Goal: Answer question/provide support: Share knowledge or assist other users

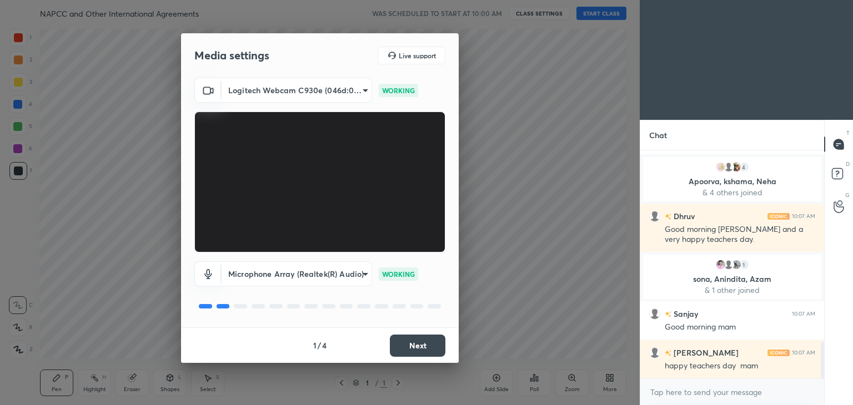
scroll to position [1202, 0]
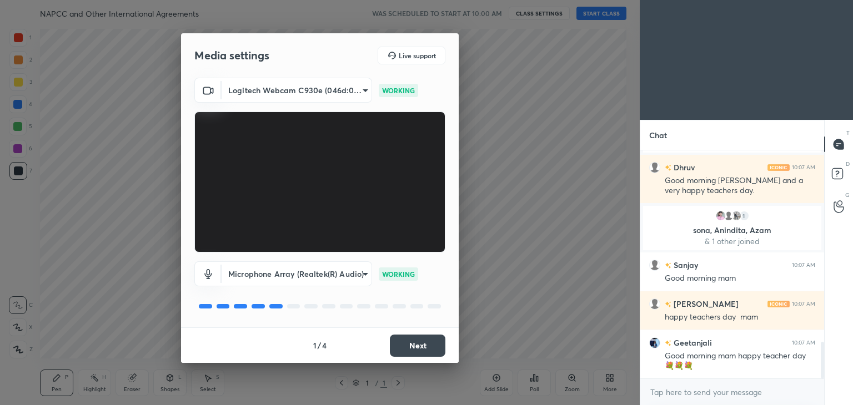
click at [407, 349] on button "Next" at bounding box center [418, 346] width 56 height 22
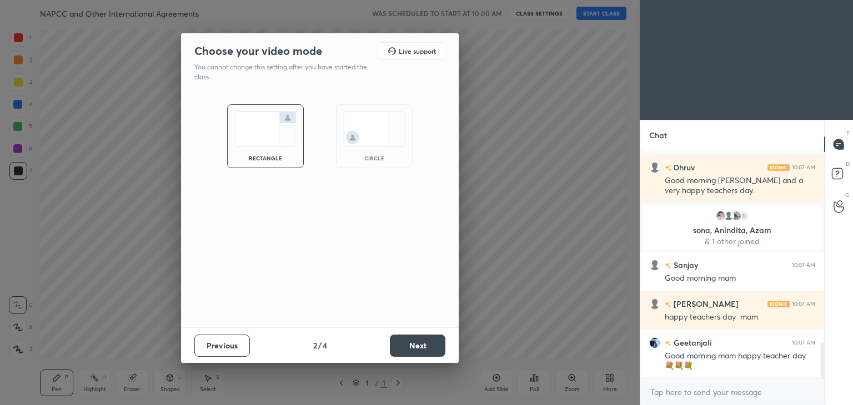
click at [363, 112] on img at bounding box center [374, 129] width 62 height 35
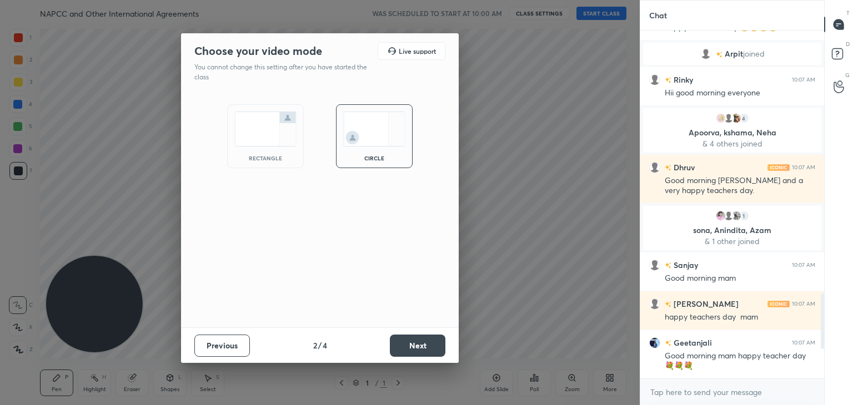
scroll to position [1082, 0]
click at [407, 346] on button "Next" at bounding box center [418, 346] width 56 height 22
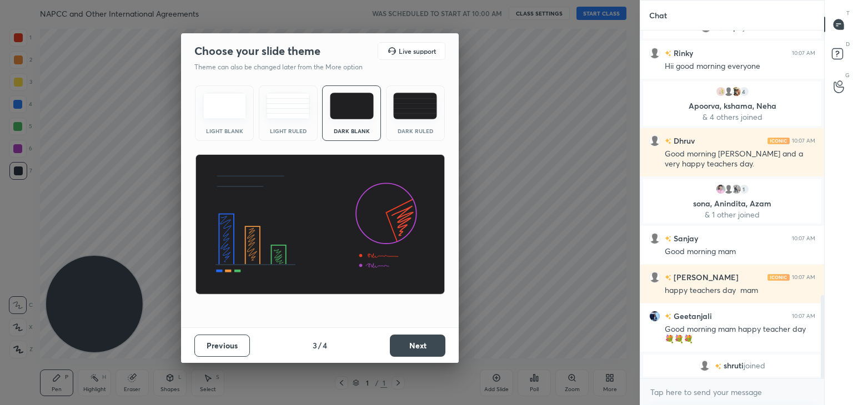
click at [409, 348] on button "Next" at bounding box center [418, 346] width 56 height 22
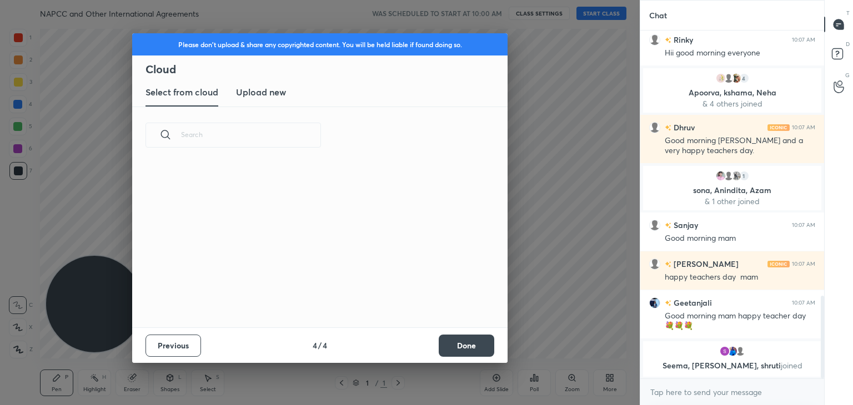
scroll to position [164, 357]
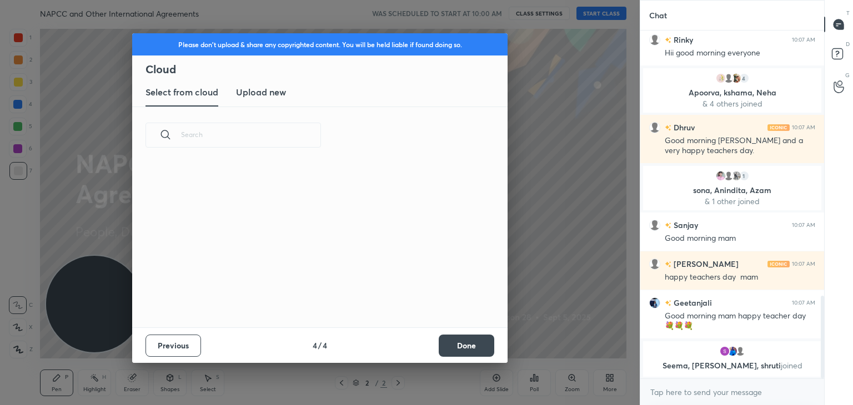
click at [453, 348] on button "Done" at bounding box center [467, 346] width 56 height 22
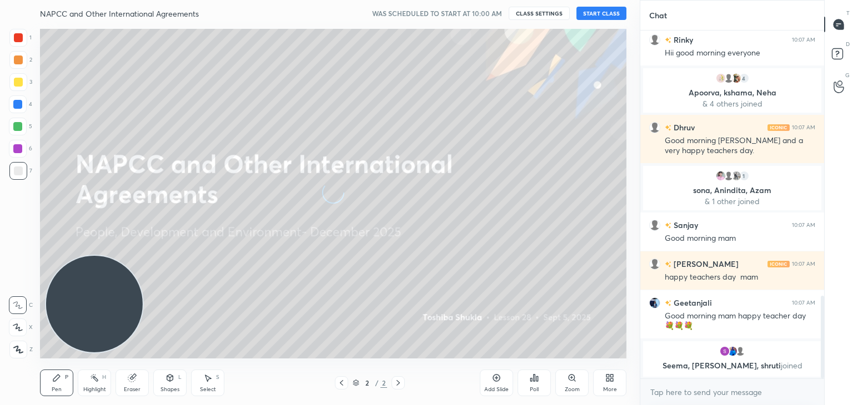
scroll to position [1151, 0]
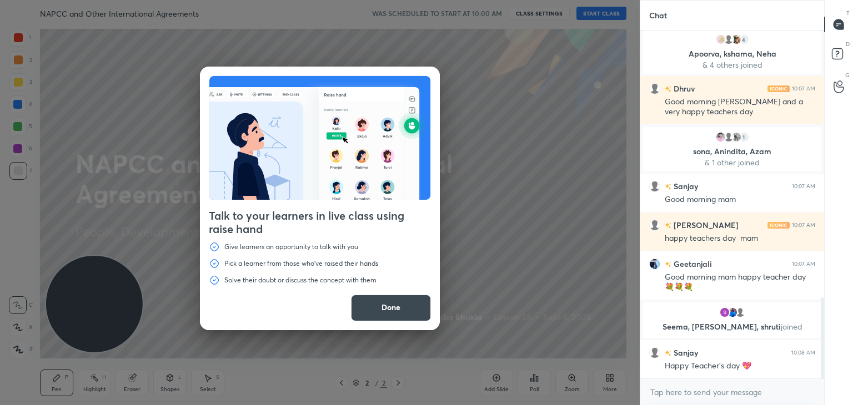
click at [372, 304] on button "Done" at bounding box center [391, 308] width 80 height 27
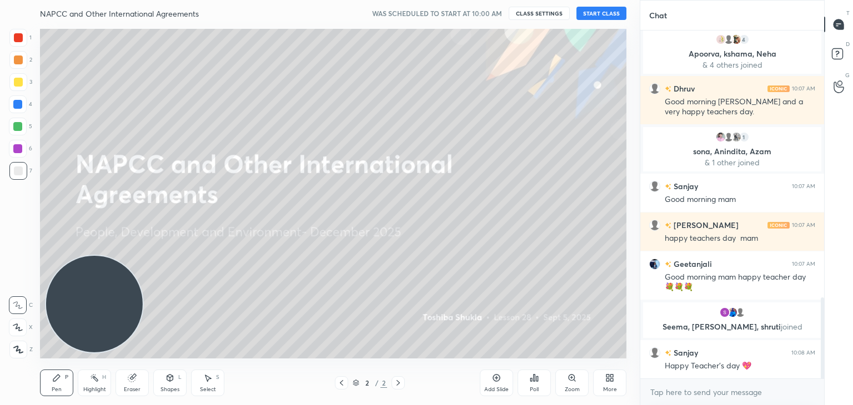
click at [586, 13] on button "START CLASS" at bounding box center [602, 13] width 50 height 13
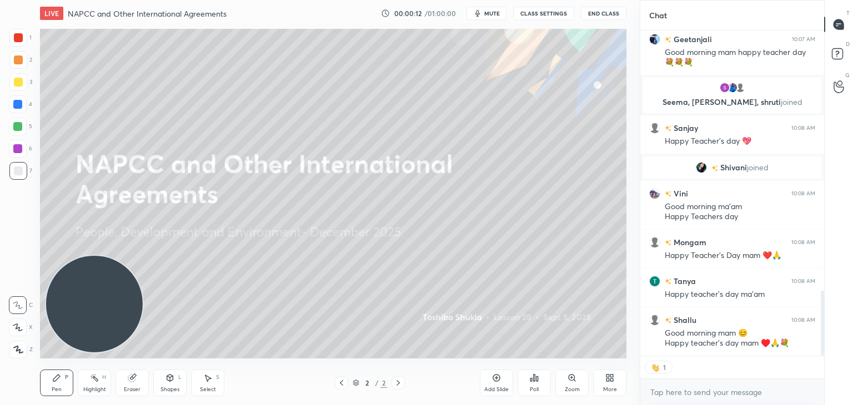
scroll to position [345, 181]
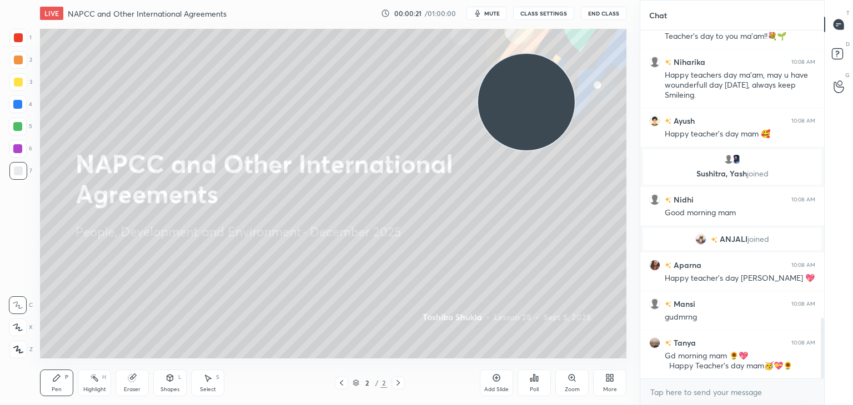
drag, startPoint x: 127, startPoint y: 311, endPoint x: 559, endPoint y: 109, distance: 477.1
click at [559, 109] on video at bounding box center [526, 102] width 97 height 97
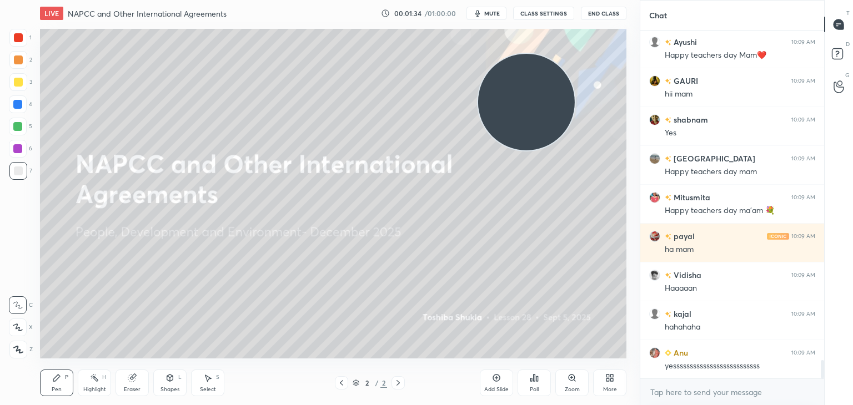
click at [610, 387] on div "More" at bounding box center [610, 390] width 14 height 6
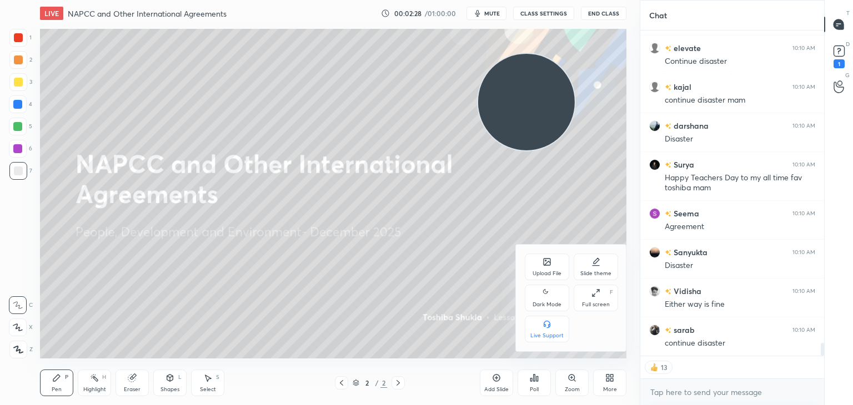
click at [543, 272] on div "Upload File" at bounding box center [547, 274] width 29 height 6
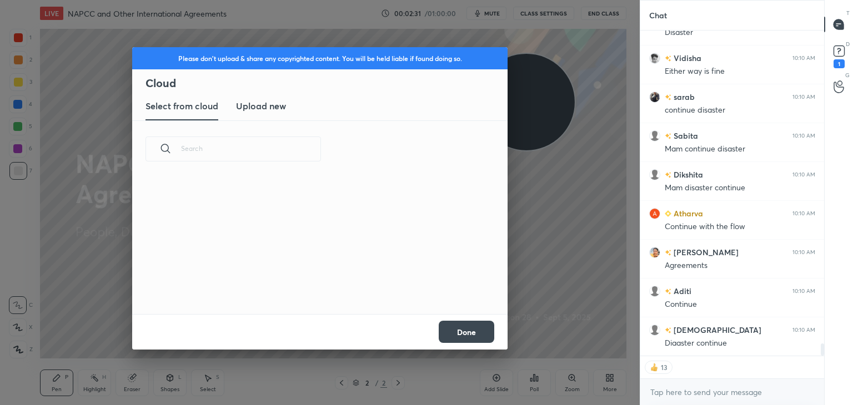
click at [274, 109] on h3 "Upload new" at bounding box center [261, 105] width 50 height 13
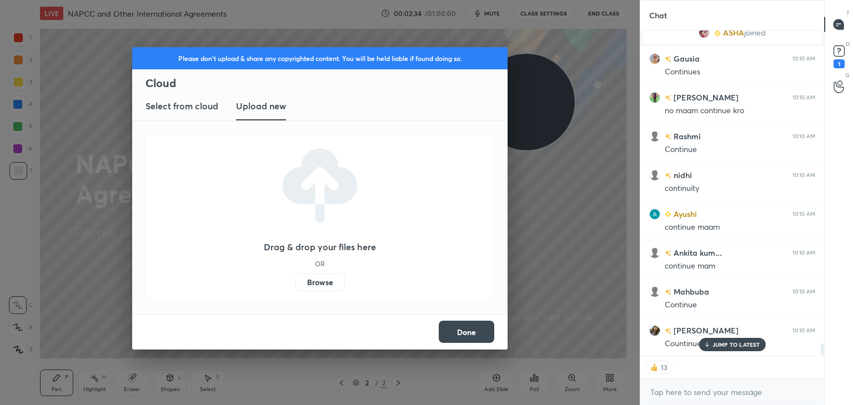
click at [318, 282] on label "Browse" at bounding box center [320, 283] width 49 height 18
click at [296, 282] on input "Browse" at bounding box center [296, 283] width 0 height 18
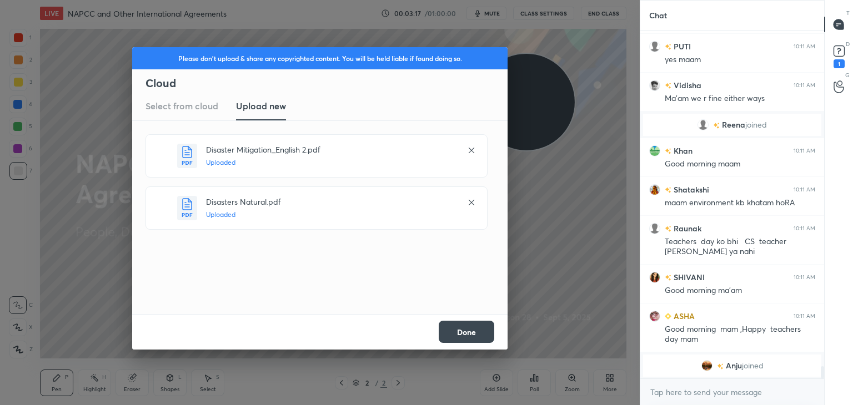
click at [457, 332] on button "Done" at bounding box center [467, 332] width 56 height 22
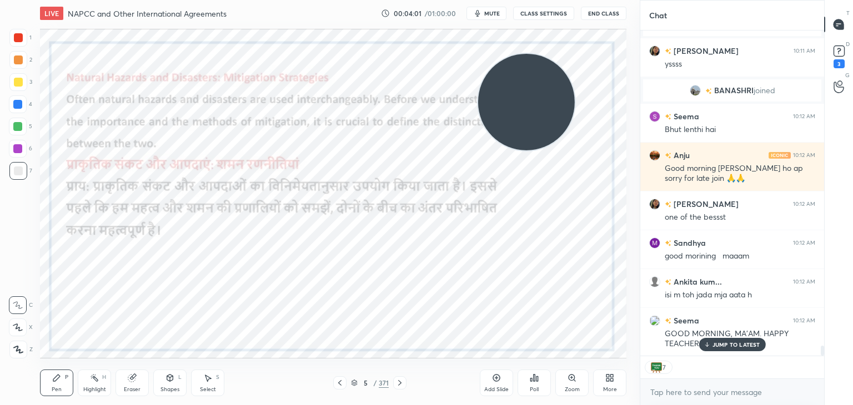
click at [356, 384] on icon at bounding box center [355, 384] width 6 height 2
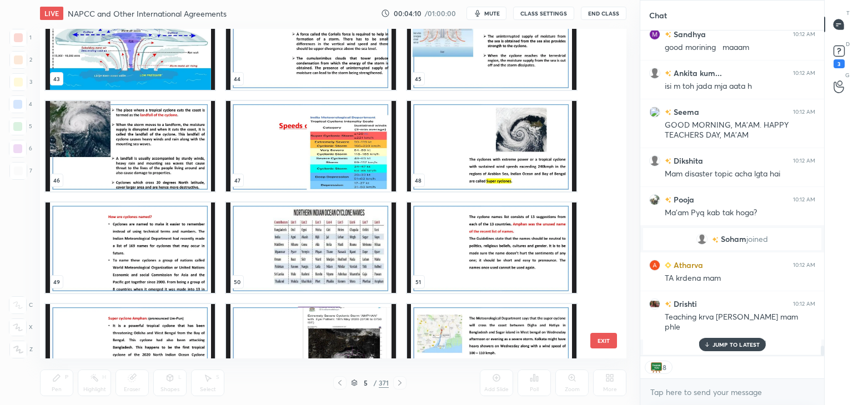
click at [173, 45] on img "grid" at bounding box center [130, 44] width 169 height 91
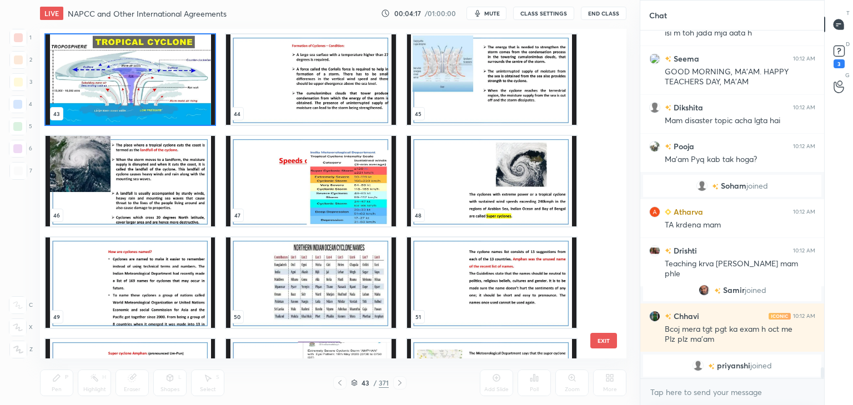
click at [119, 74] on img "grid" at bounding box center [130, 79] width 169 height 91
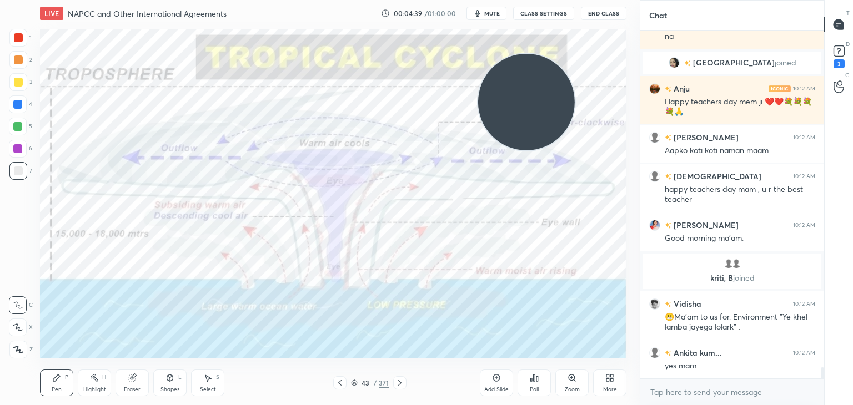
click at [497, 378] on icon at bounding box center [496, 378] width 3 height 3
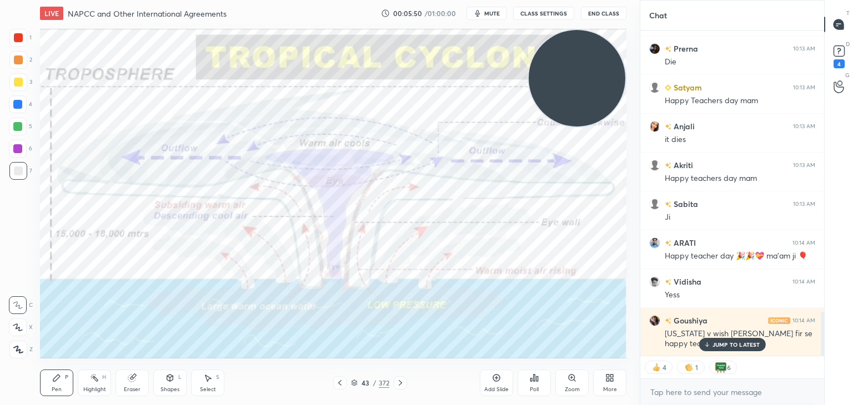
scroll to position [2141, 0]
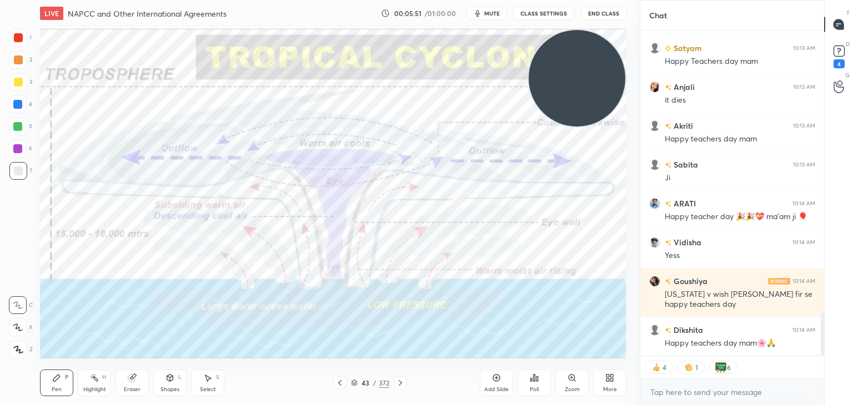
click at [500, 382] on icon at bounding box center [496, 378] width 9 height 9
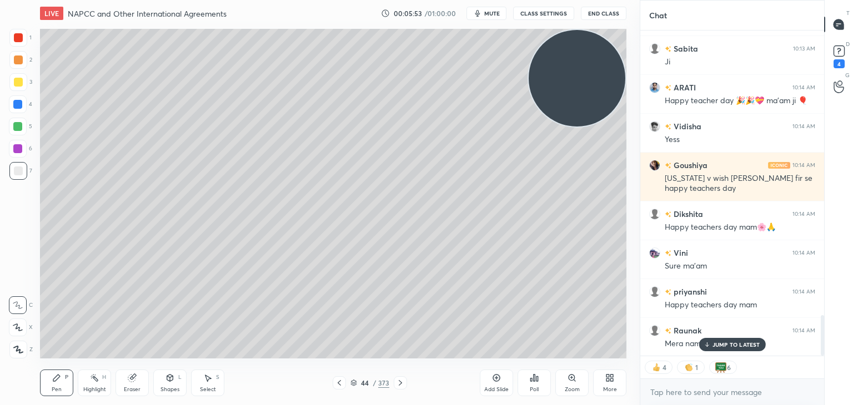
scroll to position [2306, 0]
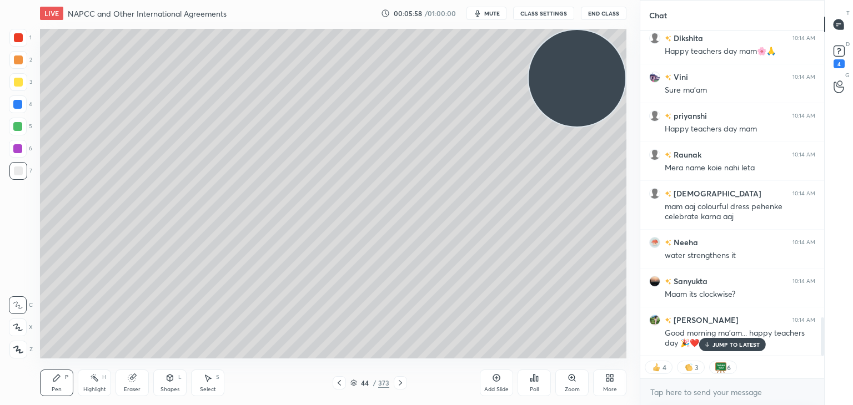
click at [18, 349] on icon at bounding box center [18, 350] width 10 height 8
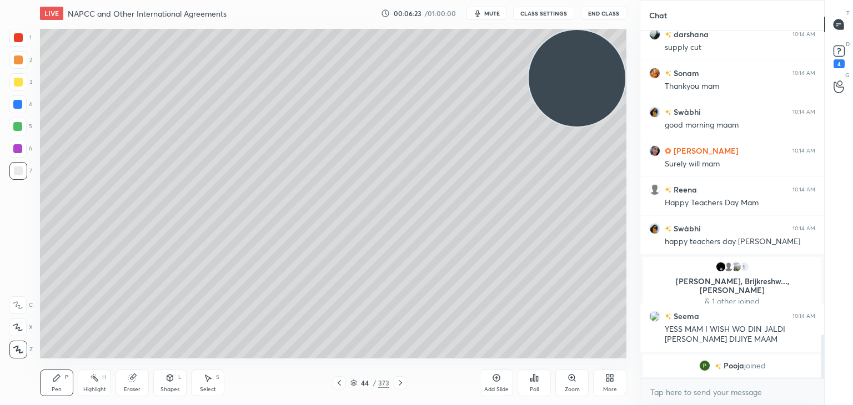
click at [20, 146] on div at bounding box center [17, 148] width 9 height 9
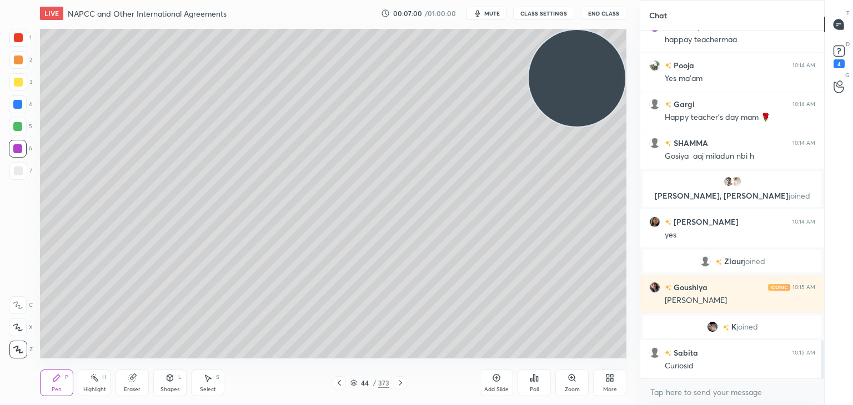
scroll to position [2833, 0]
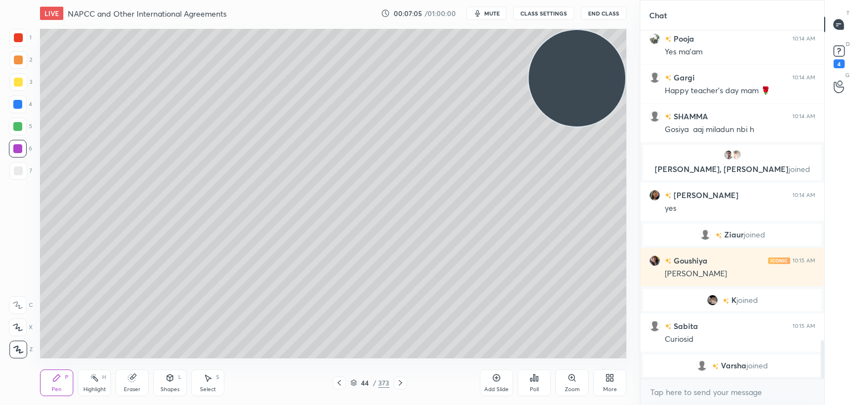
click at [21, 105] on div at bounding box center [17, 104] width 9 height 9
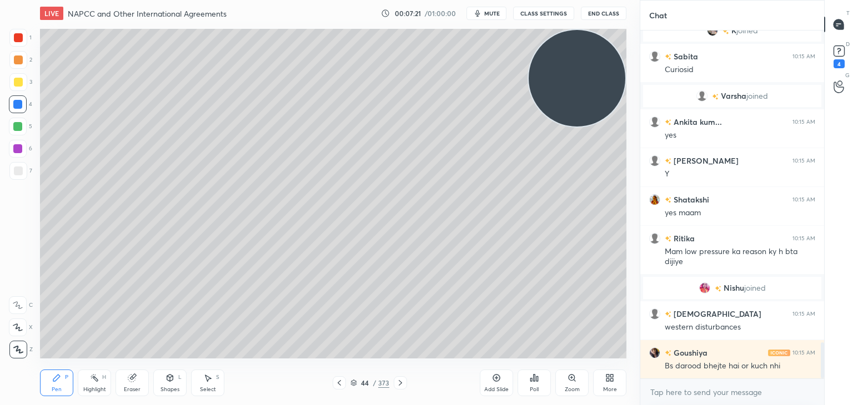
scroll to position [3044, 0]
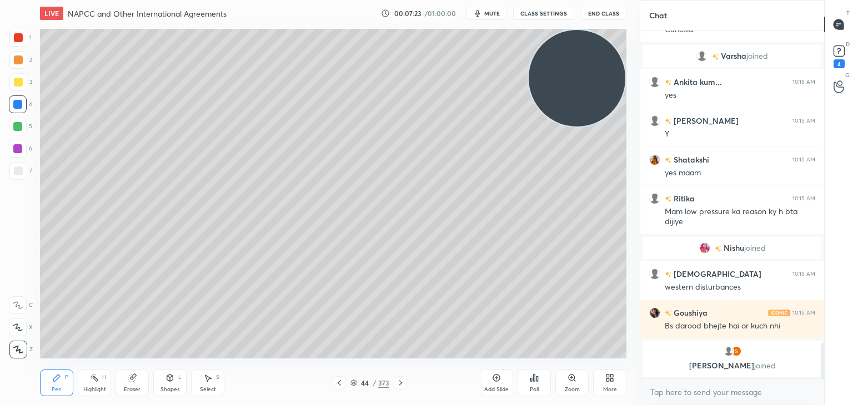
click at [19, 34] on div at bounding box center [18, 37] width 9 height 9
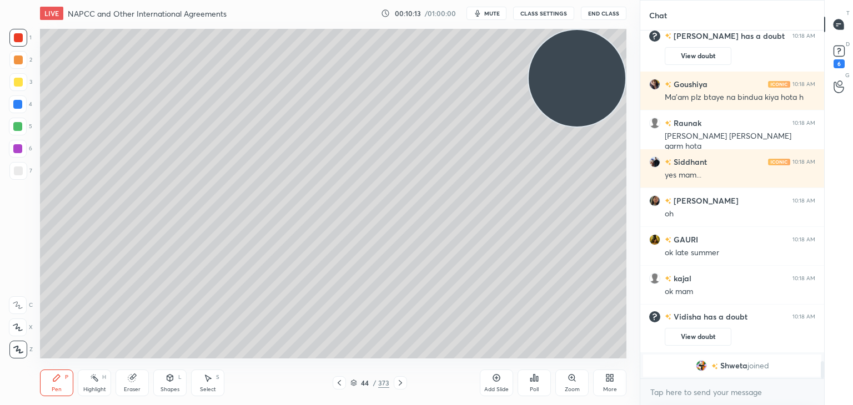
scroll to position [6795, 0]
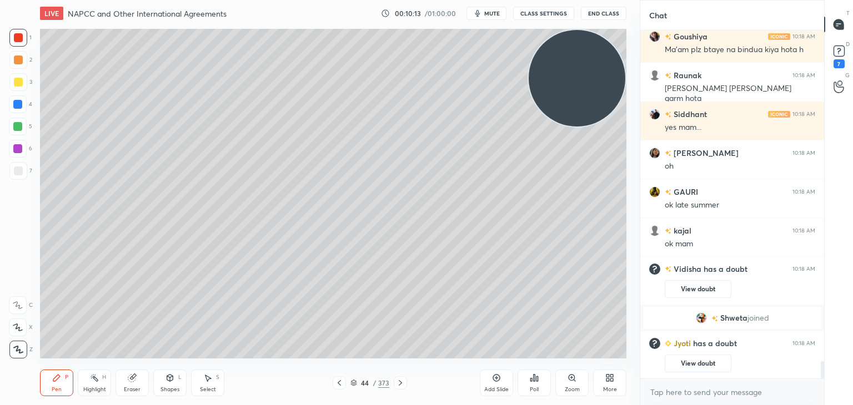
click at [495, 381] on icon at bounding box center [496, 378] width 9 height 9
click at [176, 383] on div "Shapes L" at bounding box center [169, 383] width 33 height 27
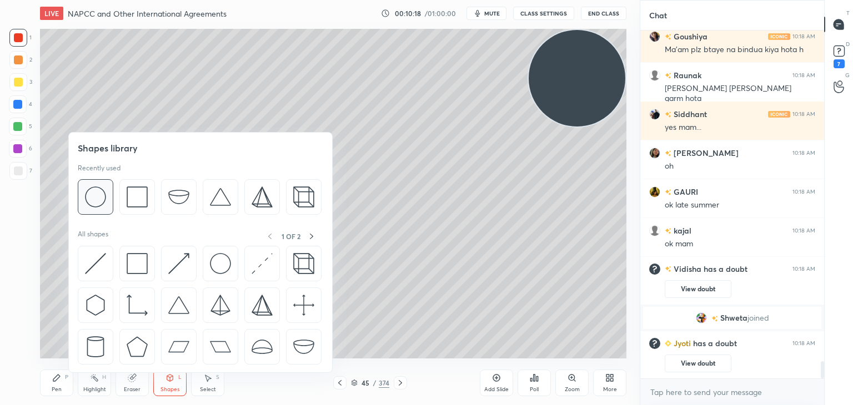
click at [95, 189] on img at bounding box center [95, 197] width 21 height 21
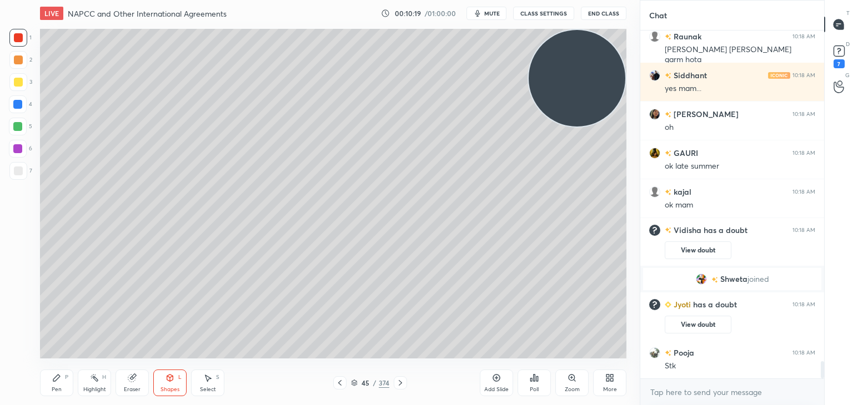
scroll to position [6769, 0]
click at [63, 381] on div "Pen P" at bounding box center [56, 383] width 33 height 27
click at [20, 172] on div at bounding box center [18, 171] width 9 height 9
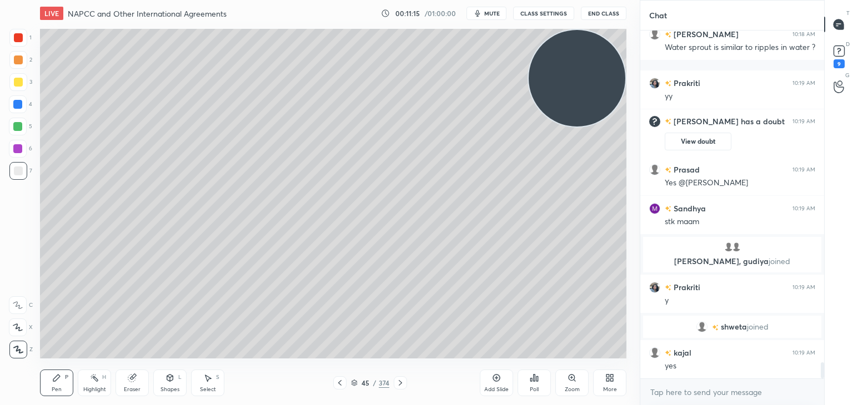
scroll to position [7299, 0]
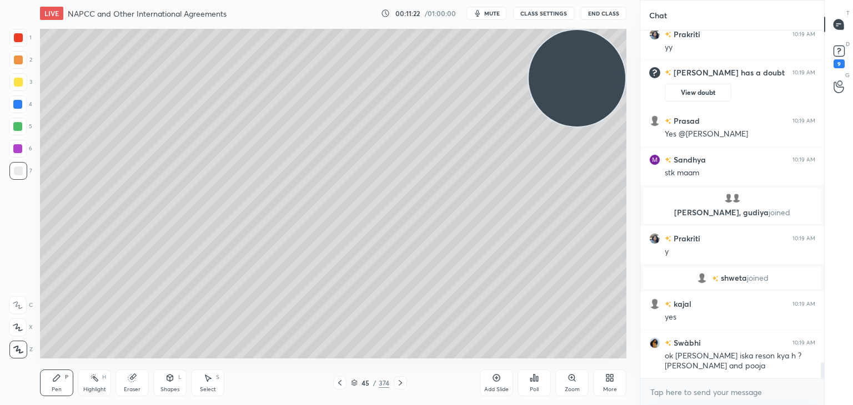
click at [20, 107] on div at bounding box center [17, 104] width 9 height 9
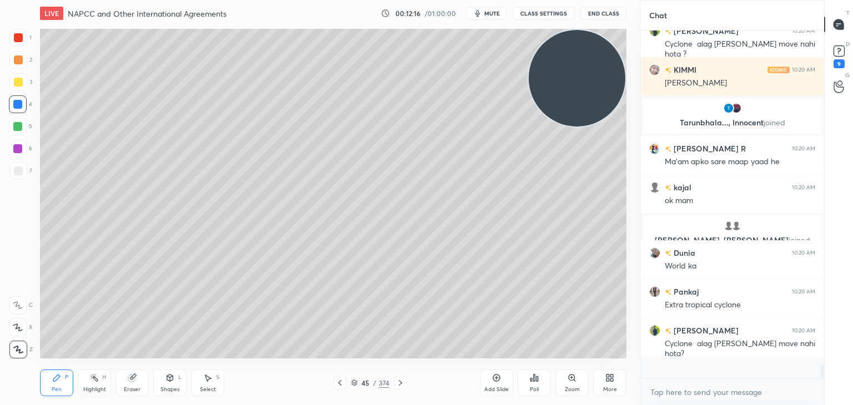
scroll to position [345, 181]
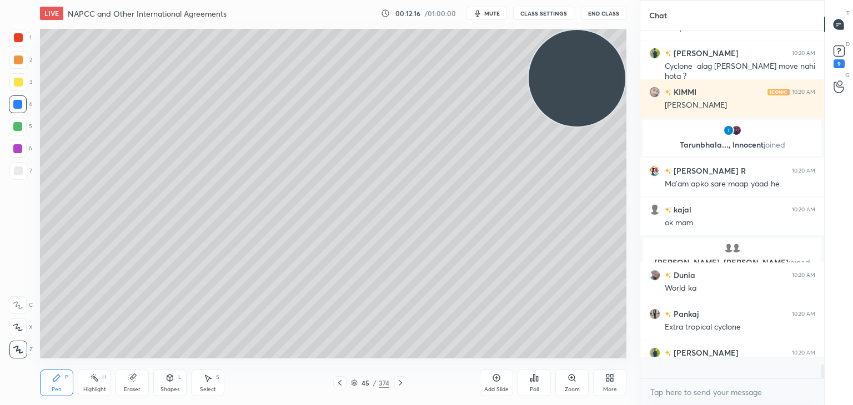
click at [496, 381] on icon at bounding box center [496, 378] width 9 height 9
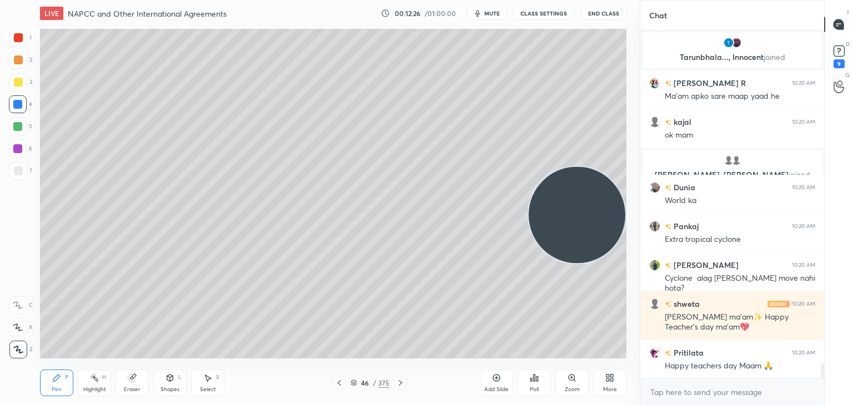
scroll to position [7931, 0]
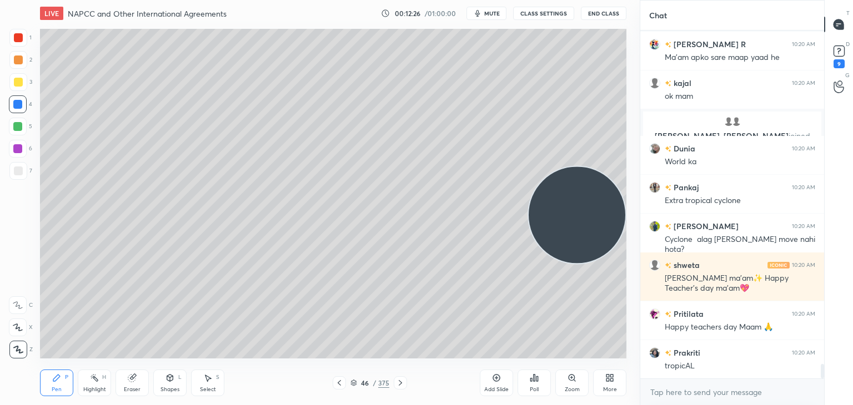
click at [24, 36] on div at bounding box center [18, 38] width 18 height 18
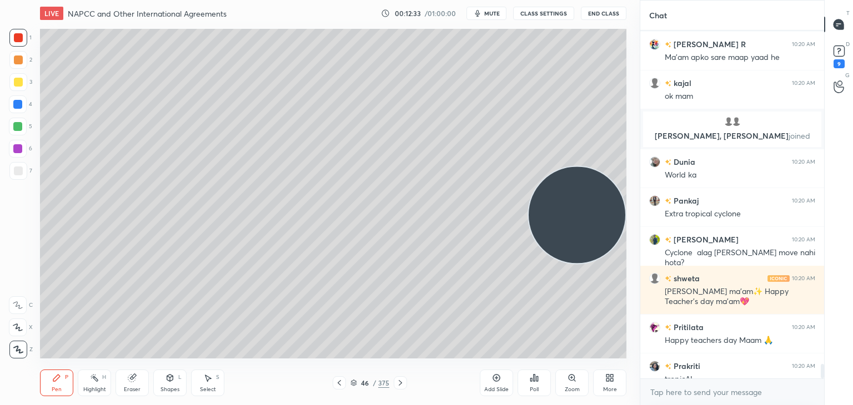
scroll to position [7971, 0]
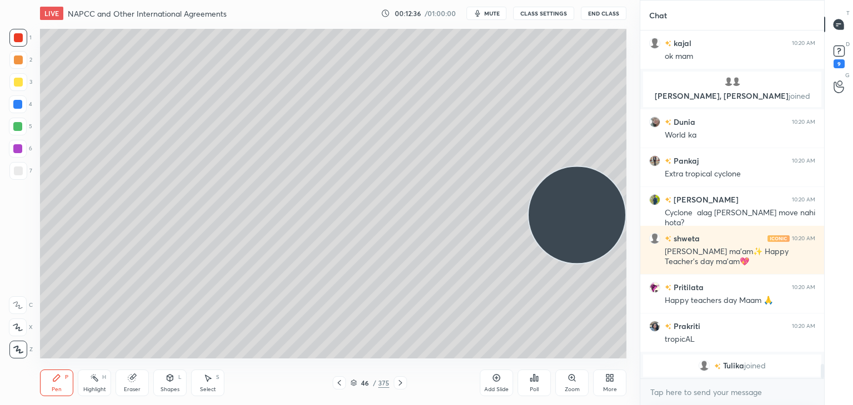
click at [19, 169] on div at bounding box center [18, 171] width 9 height 9
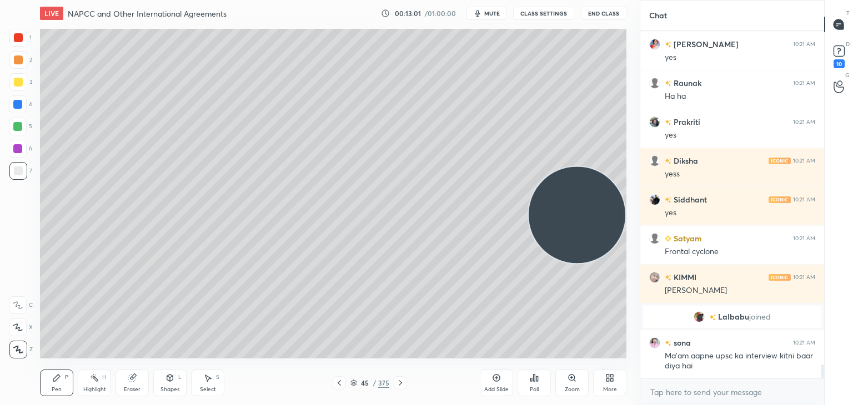
scroll to position [8347, 0]
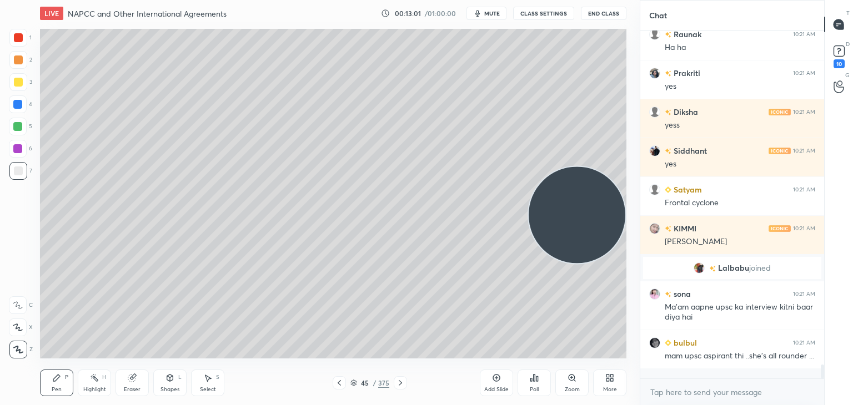
click at [21, 87] on div at bounding box center [18, 82] width 18 height 18
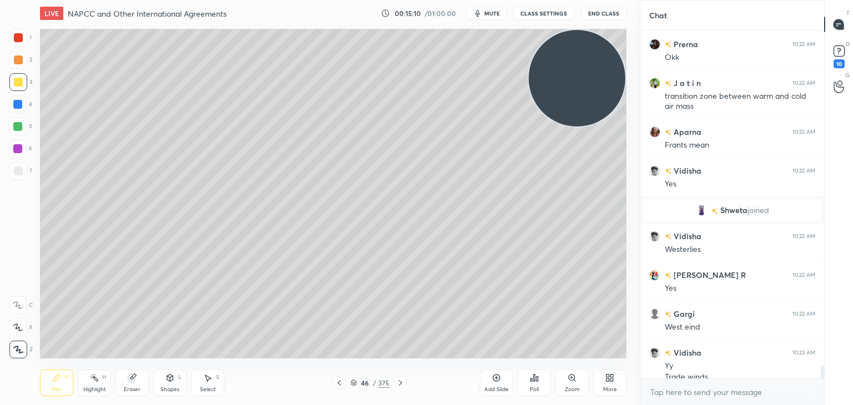
scroll to position [9223, 0]
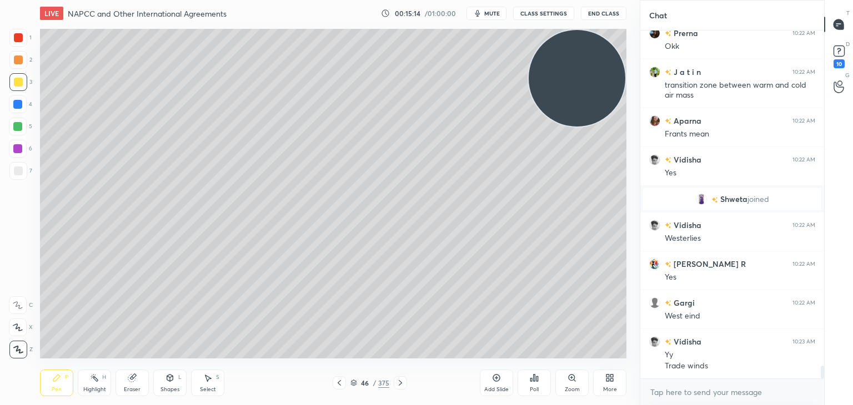
click at [20, 103] on div at bounding box center [17, 104] width 9 height 9
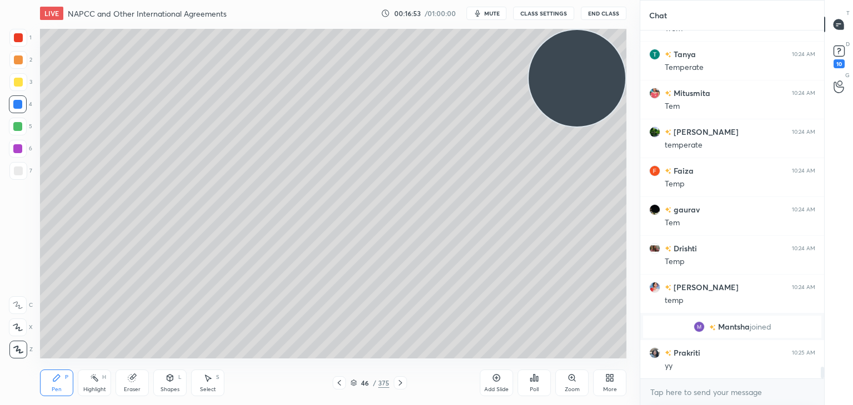
scroll to position [10196, 0]
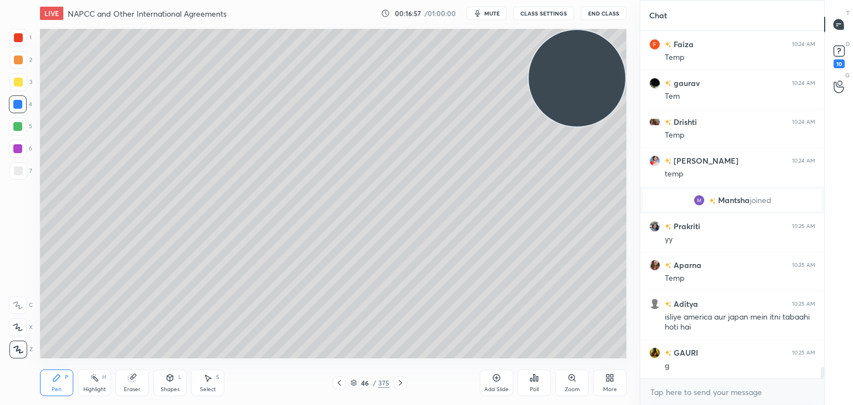
click at [500, 383] on div "Add Slide" at bounding box center [496, 383] width 33 height 27
click at [168, 377] on icon at bounding box center [170, 378] width 6 height 2
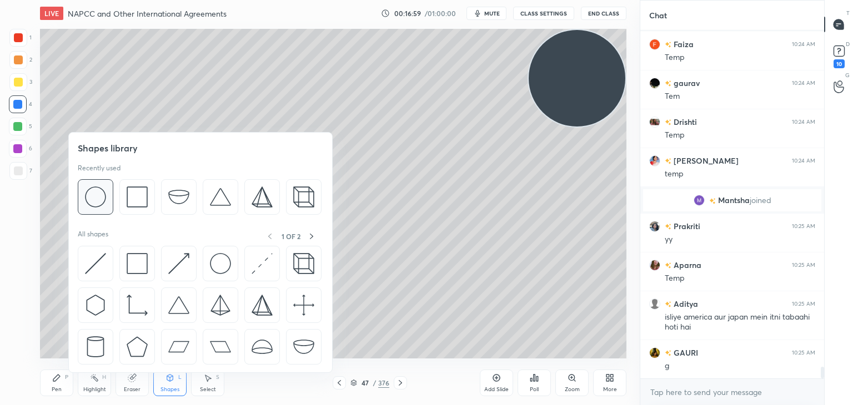
click at [103, 195] on img at bounding box center [95, 197] width 21 height 21
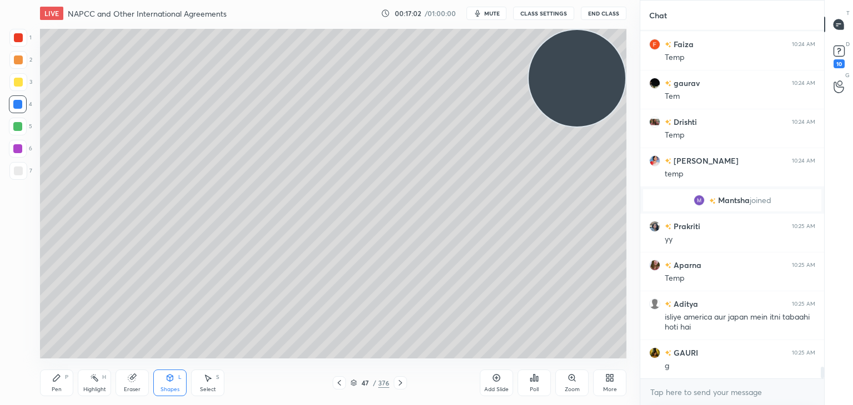
click at [56, 384] on div "Pen P" at bounding box center [56, 383] width 33 height 27
click at [21, 171] on div at bounding box center [18, 171] width 9 height 9
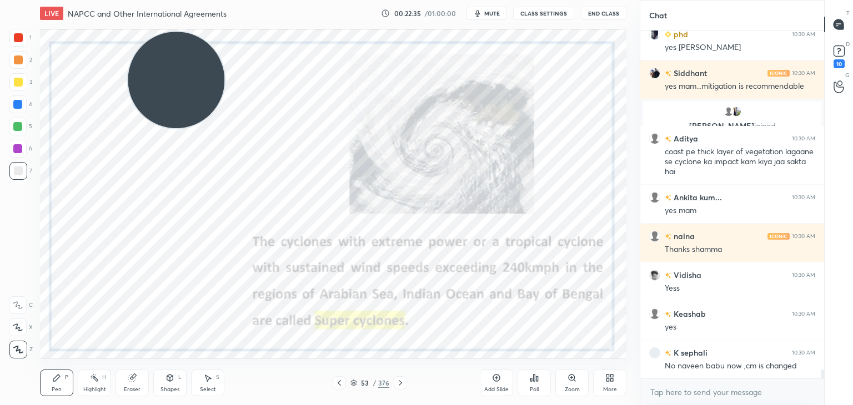
scroll to position [12947, 0]
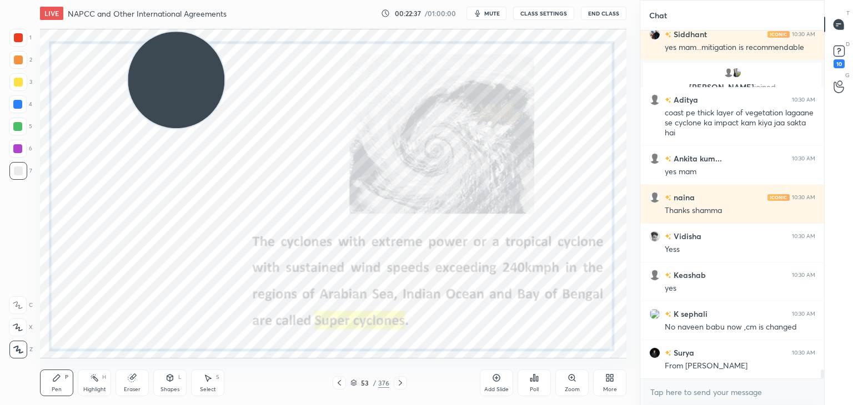
click at [19, 41] on div at bounding box center [18, 37] width 9 height 9
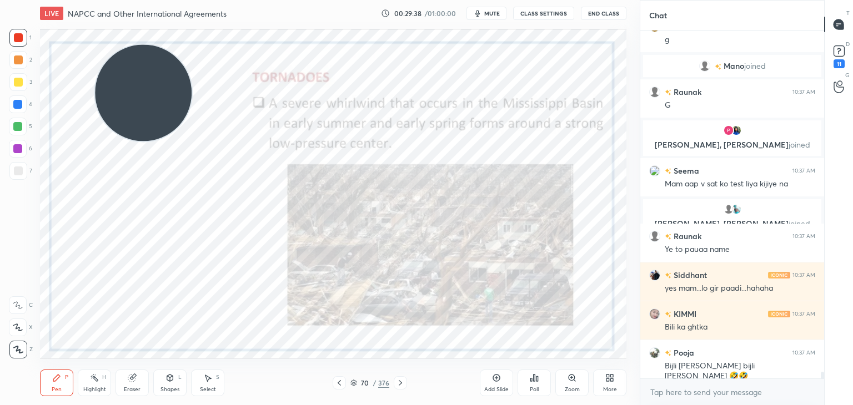
scroll to position [18414, 0]
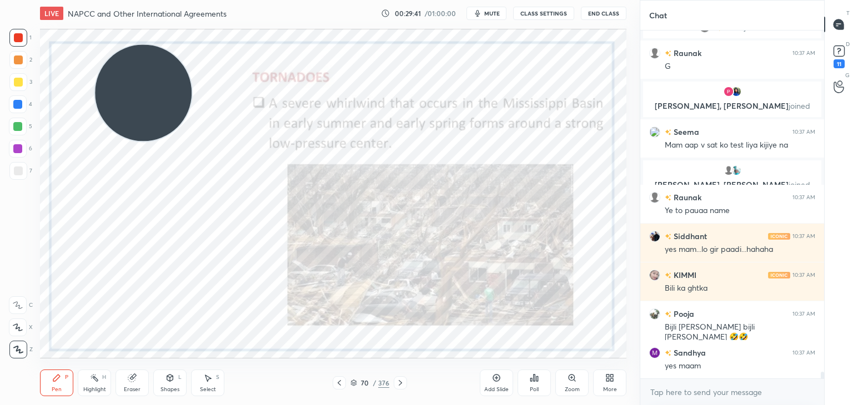
click at [497, 377] on icon at bounding box center [496, 378] width 3 height 3
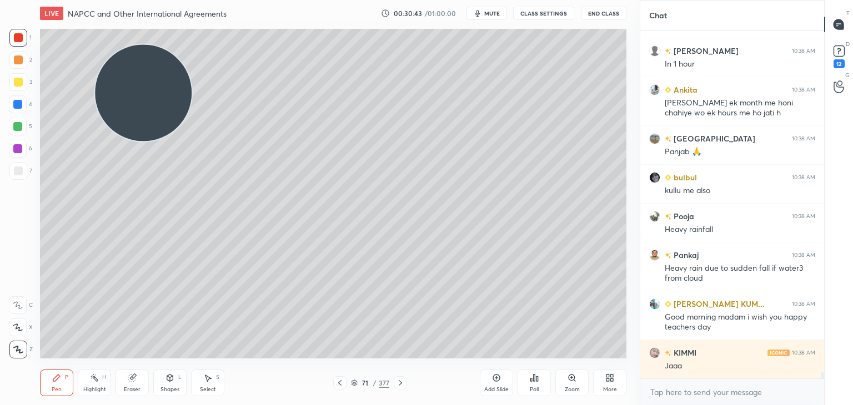
scroll to position [19934, 0]
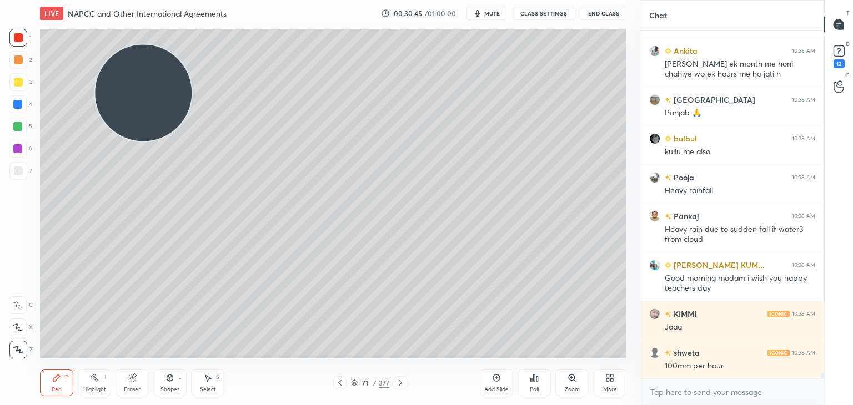
click at [18, 170] on div at bounding box center [18, 171] width 9 height 9
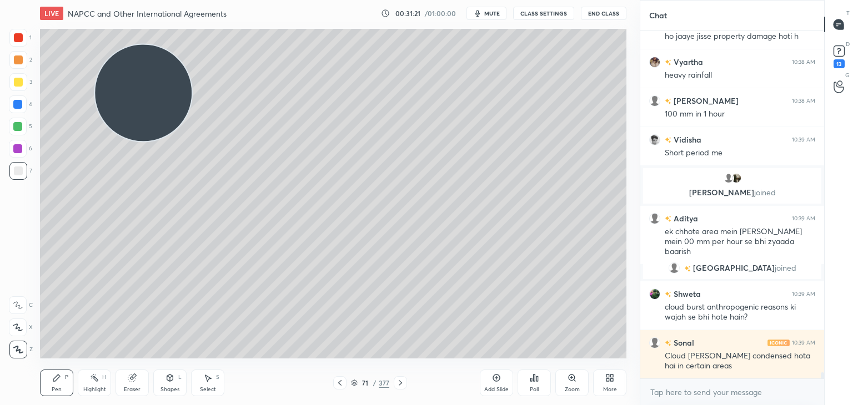
scroll to position [20053, 0]
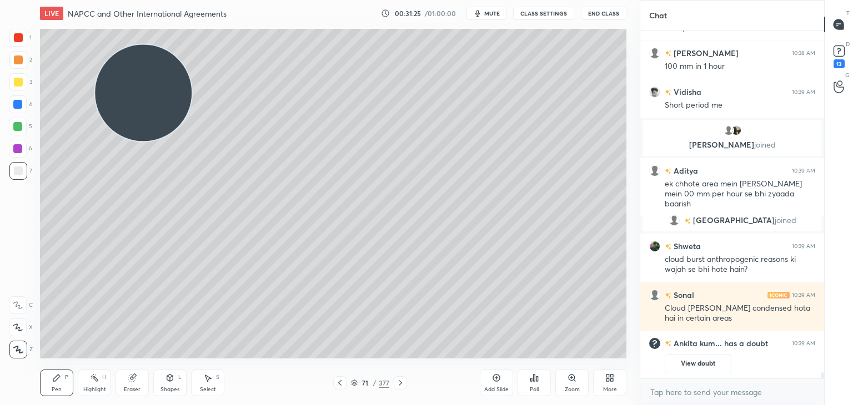
click at [484, 382] on div "Add Slide" at bounding box center [496, 383] width 33 height 27
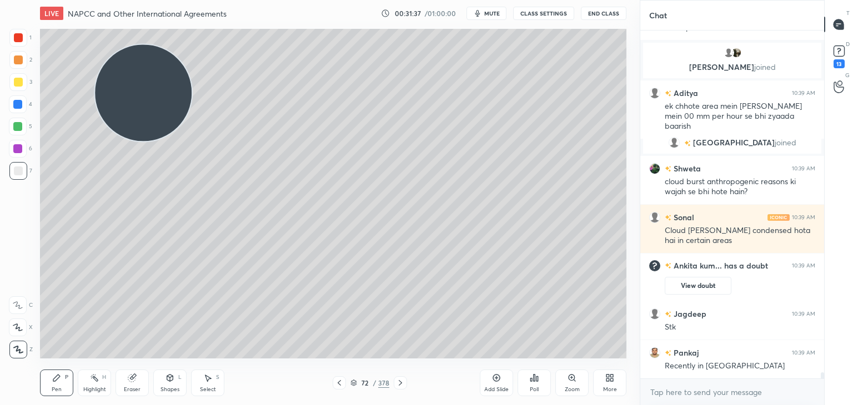
scroll to position [20137, 0]
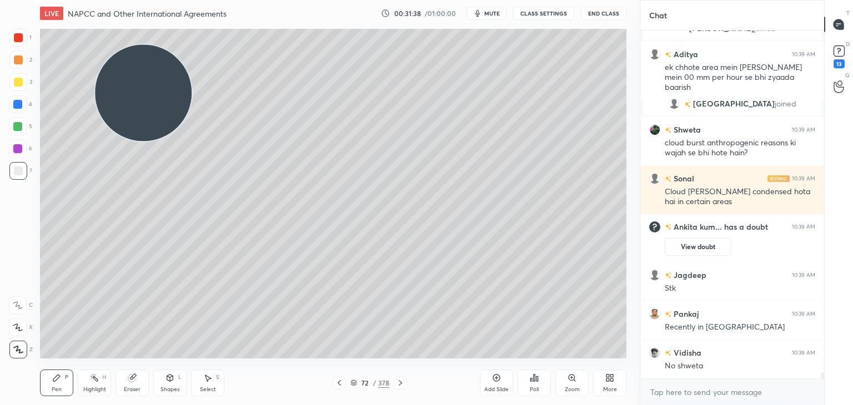
click at [19, 38] on div at bounding box center [18, 37] width 9 height 9
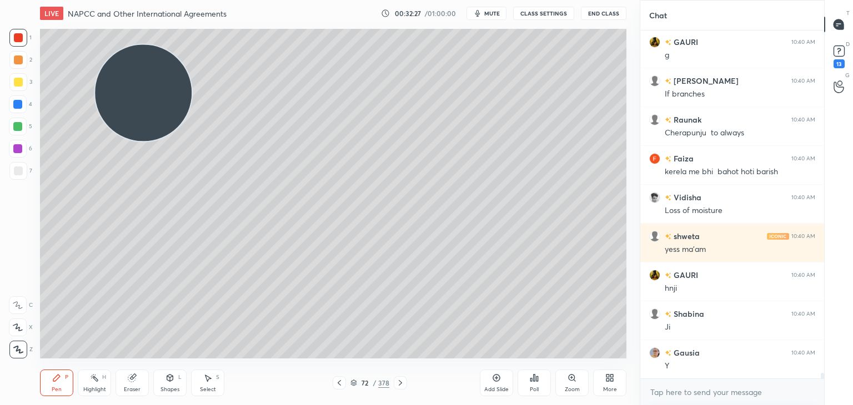
scroll to position [20691, 0]
click at [24, 79] on div at bounding box center [18, 82] width 18 height 18
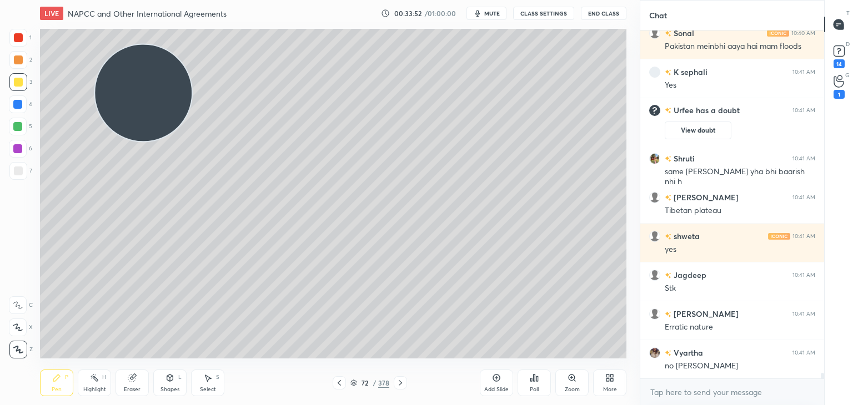
scroll to position [20963, 0]
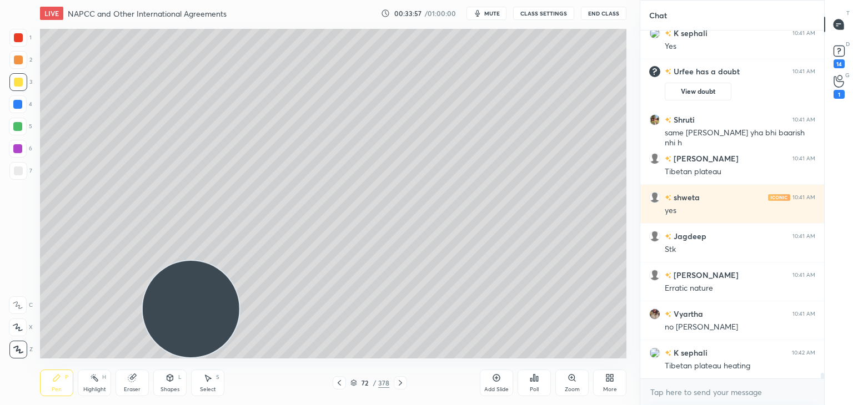
click at [21, 59] on div at bounding box center [18, 60] width 9 height 9
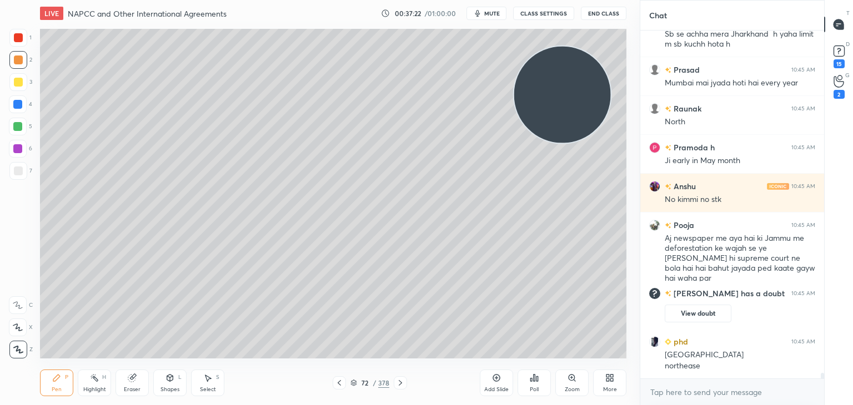
scroll to position [22487, 0]
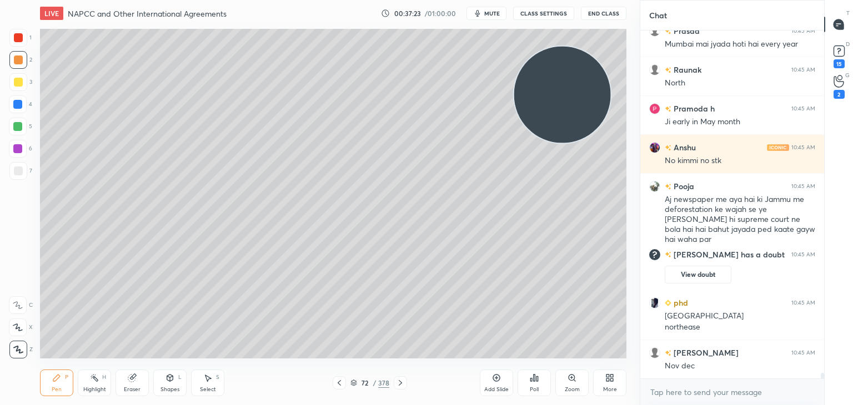
click at [20, 126] on div at bounding box center [17, 126] width 9 height 9
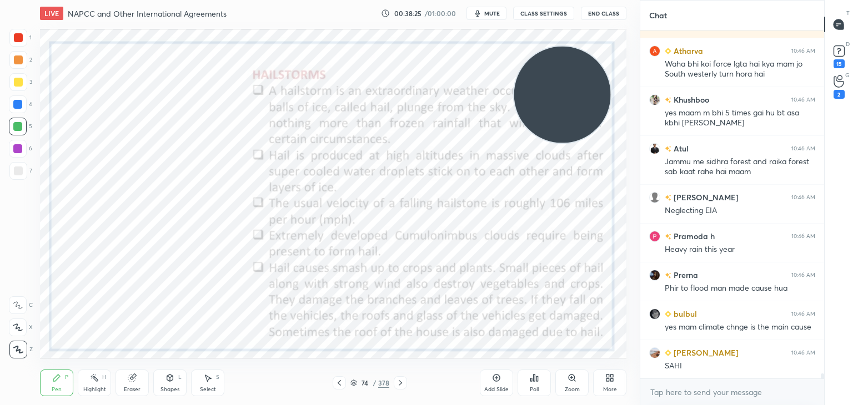
scroll to position [23781, 0]
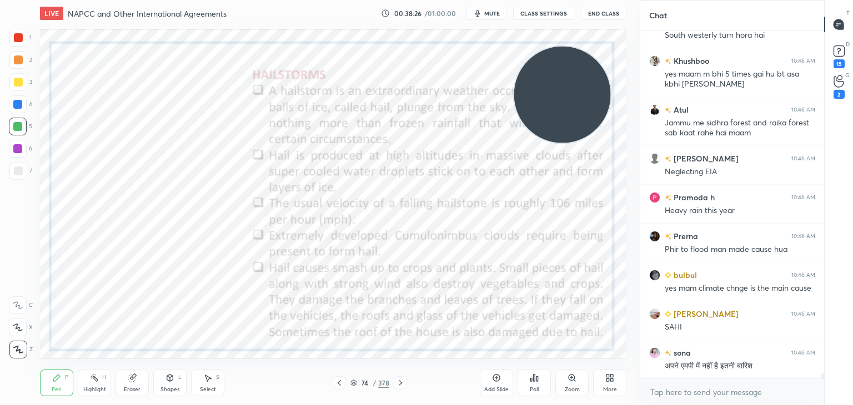
click at [498, 381] on icon at bounding box center [496, 378] width 7 height 7
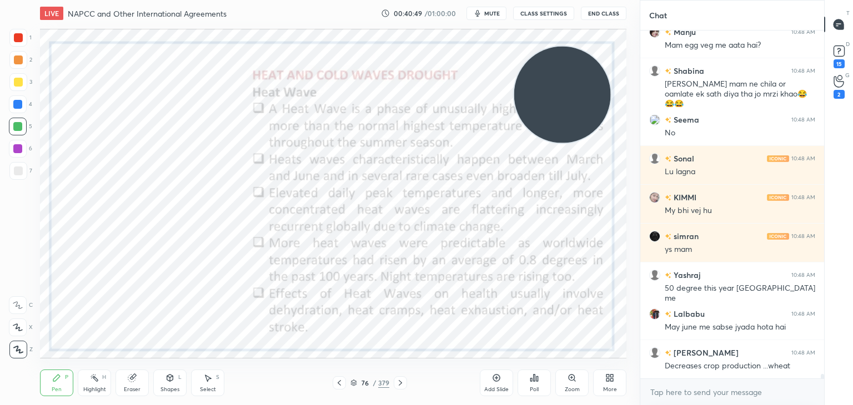
scroll to position [26447, 0]
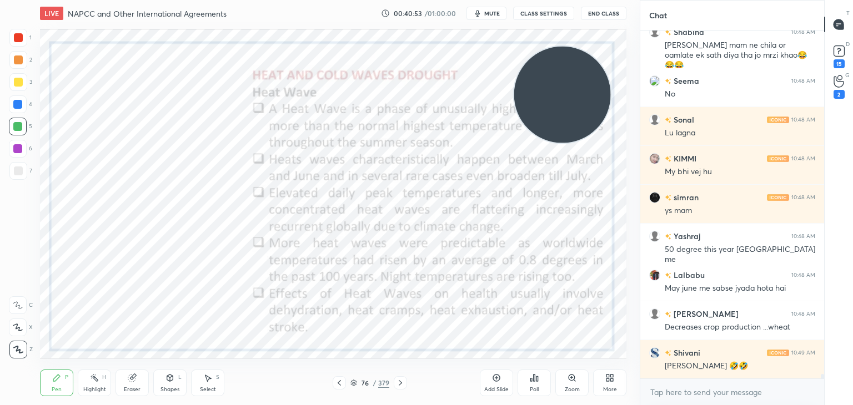
click at [22, 34] on div at bounding box center [18, 38] width 18 height 18
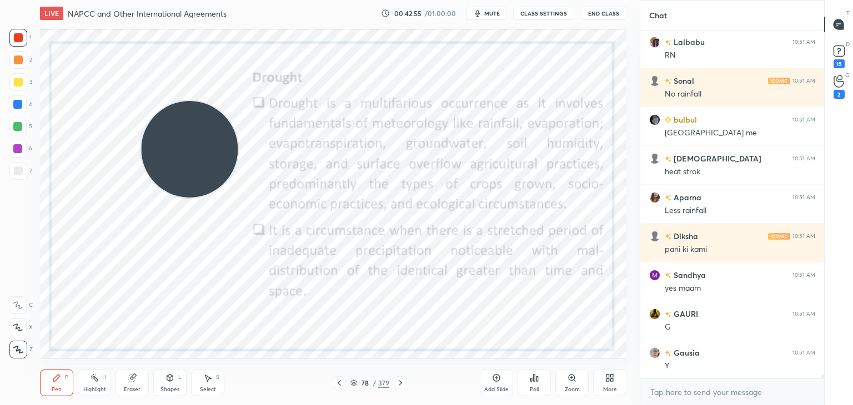
scroll to position [29376, 0]
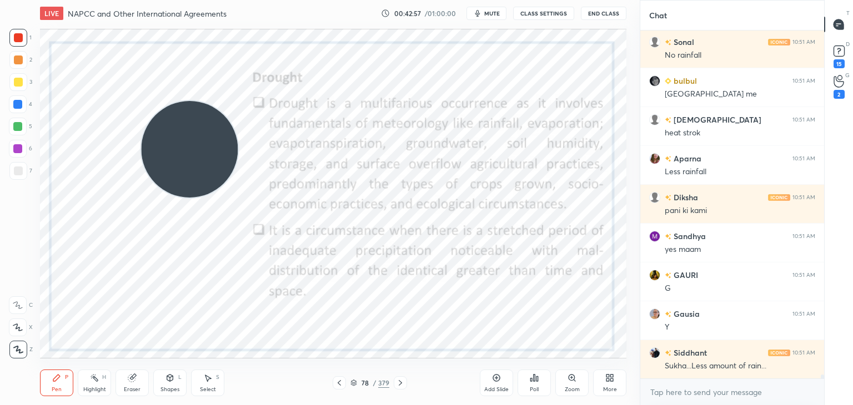
click at [499, 381] on icon at bounding box center [496, 378] width 7 height 7
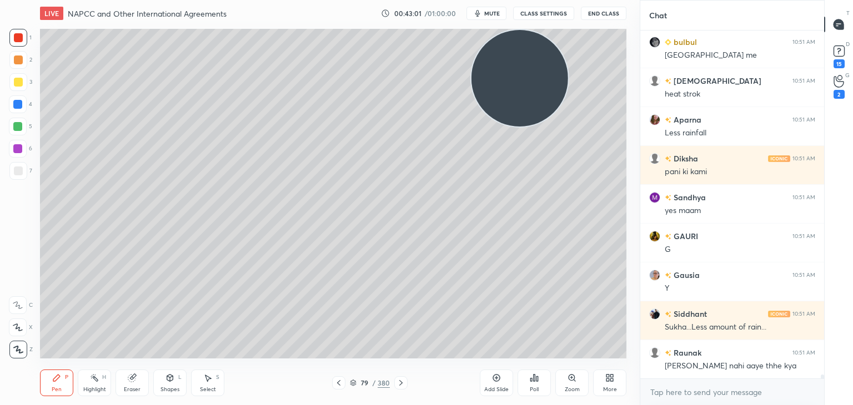
scroll to position [29454, 0]
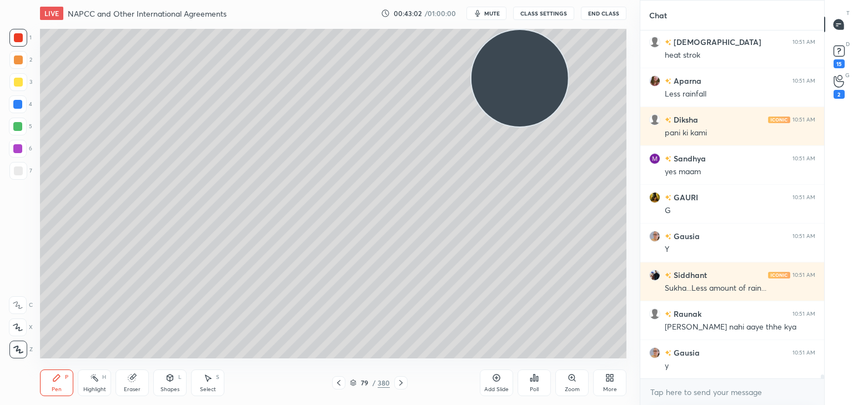
click at [20, 174] on div at bounding box center [18, 171] width 9 height 9
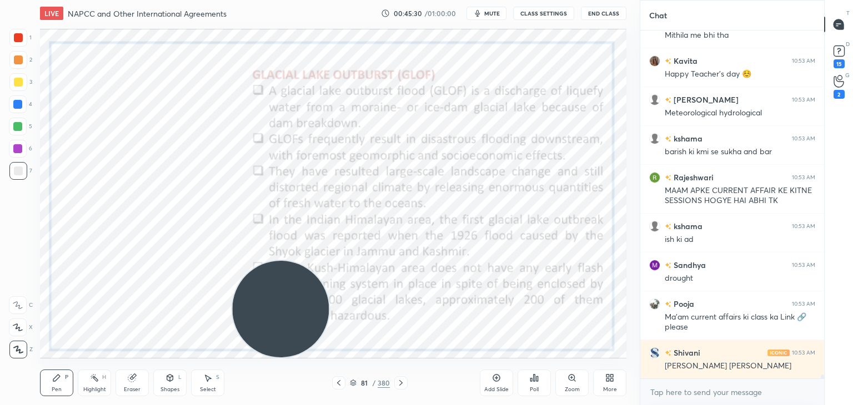
scroll to position [29264, 0]
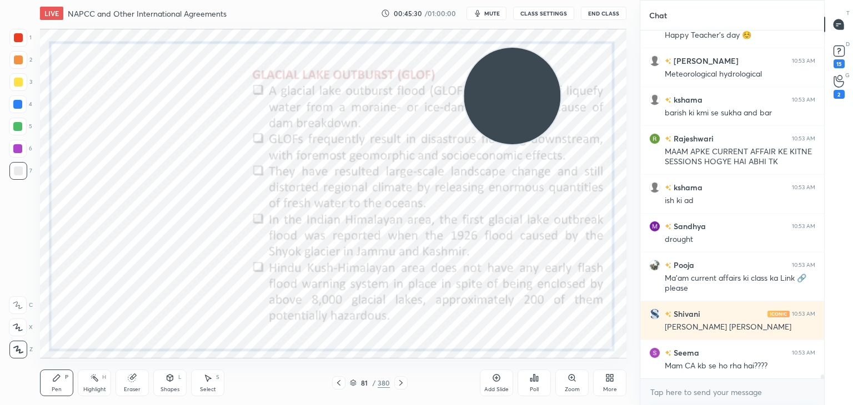
drag, startPoint x: 297, startPoint y: 318, endPoint x: 613, endPoint y: 23, distance: 432.3
click at [613, 23] on div "LIVE NAPCC and Other International Agreements 00:45:30 / 01:00:00 mute CLASS SE…" at bounding box center [333, 202] width 595 height 405
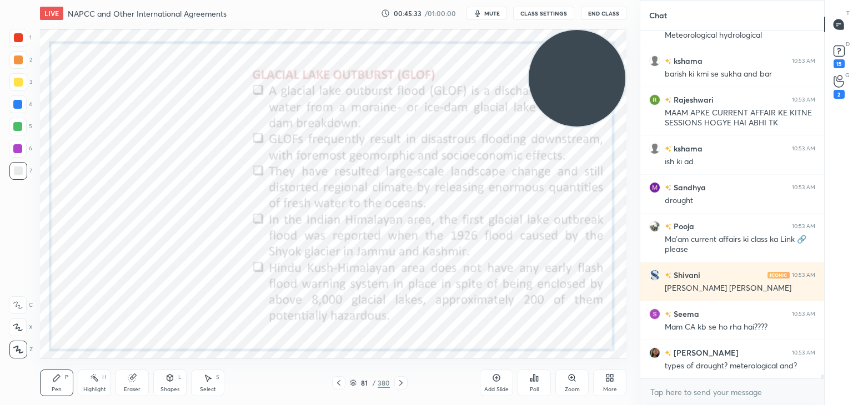
scroll to position [29351, 0]
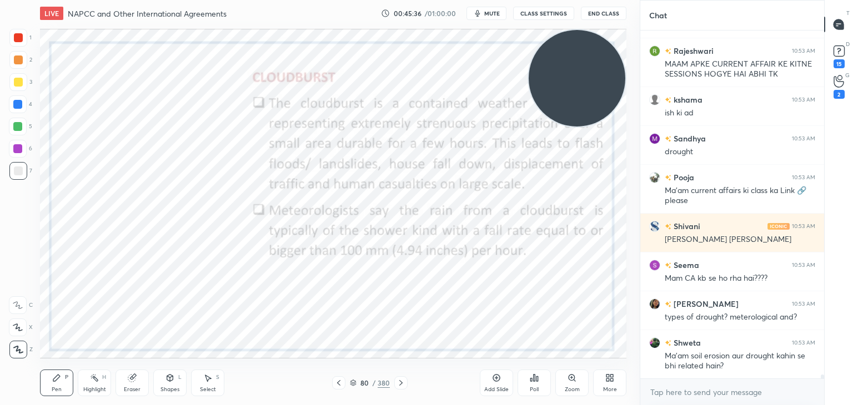
click at [23, 41] on div at bounding box center [18, 38] width 18 height 18
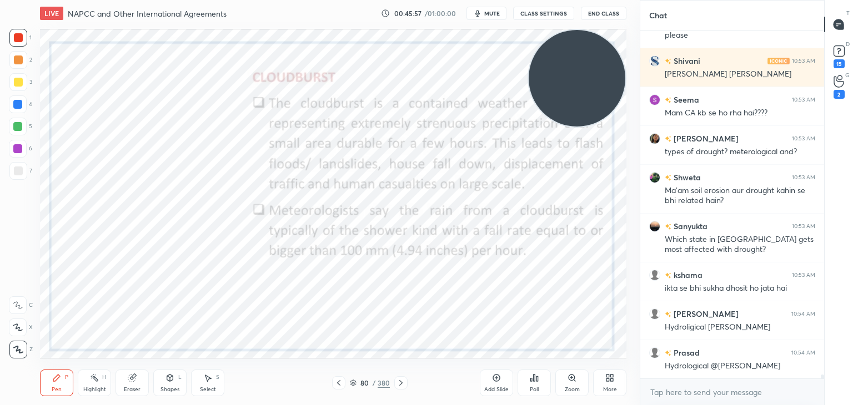
scroll to position [29556, 0]
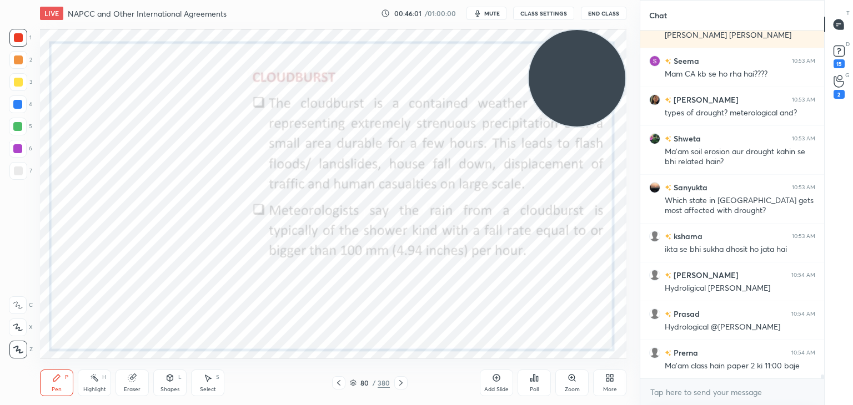
click at [495, 379] on icon at bounding box center [496, 378] width 9 height 9
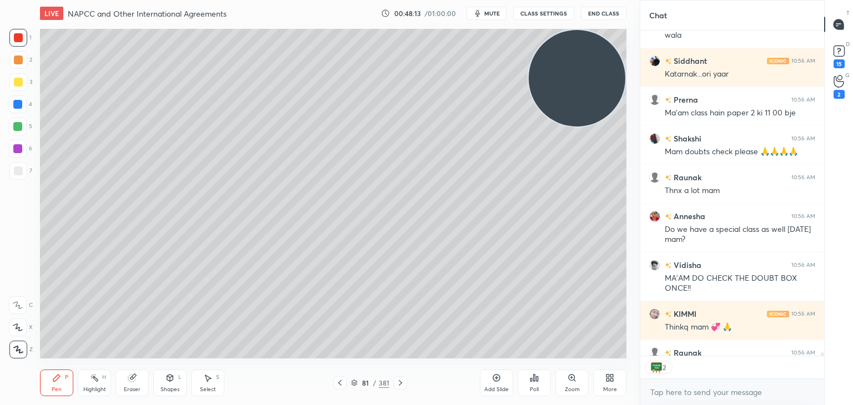
scroll to position [4, 3]
click at [746, 378] on div "4" at bounding box center [732, 368] width 184 height 22
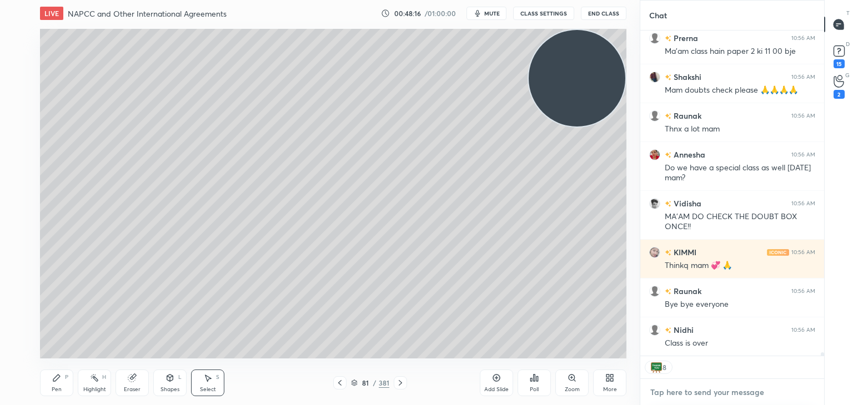
type textarea "x"
click at [732, 389] on textarea at bounding box center [732, 393] width 166 height 18
paste textarea "[URL][DOMAIN_NAME]"
type textarea "[URL][DOMAIN_NAME]"
type textarea "x"
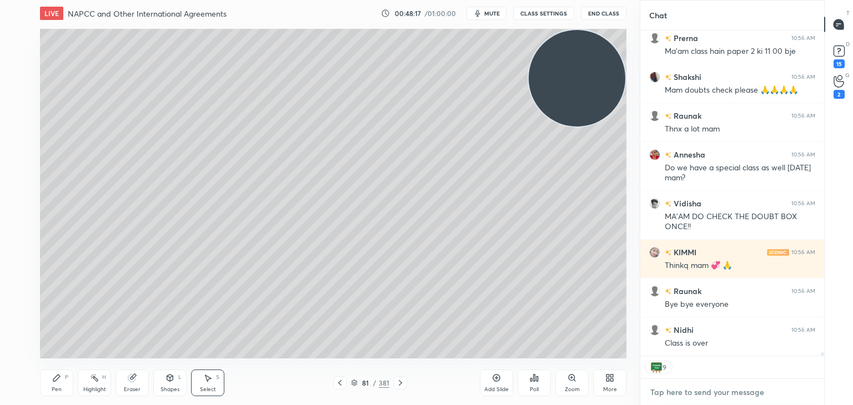
scroll to position [323, 181]
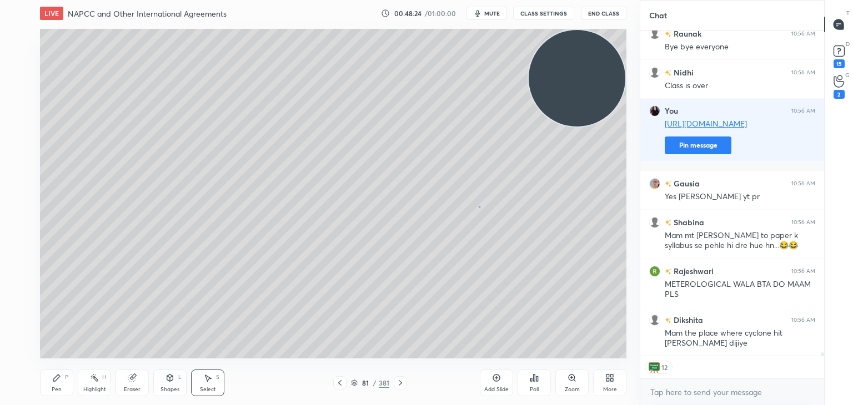
click at [478, 206] on div "0 ° Undo Copy Duplicate Duplicate to new slide Delete" at bounding box center [333, 194] width 587 height 330
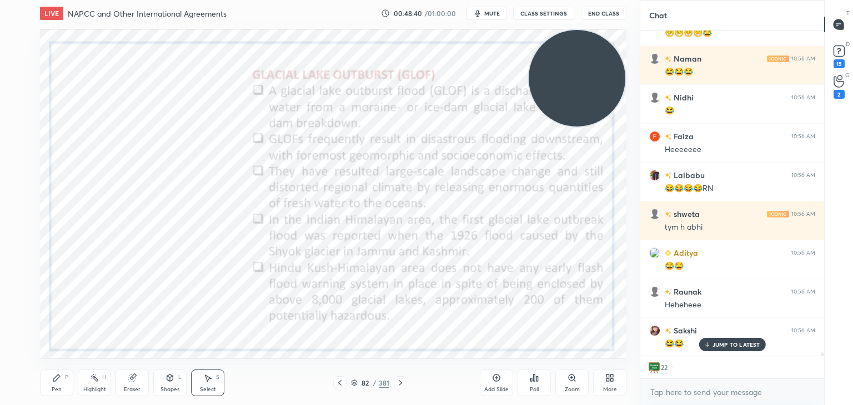
click at [236, 122] on div "0 ° Undo Copy Duplicate Duplicate to new slide Delete" at bounding box center [333, 194] width 587 height 330
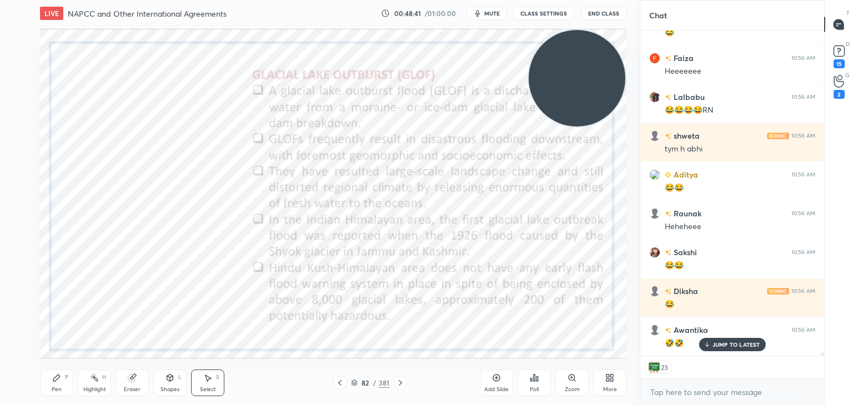
click at [62, 381] on div "Pen P" at bounding box center [56, 383] width 33 height 27
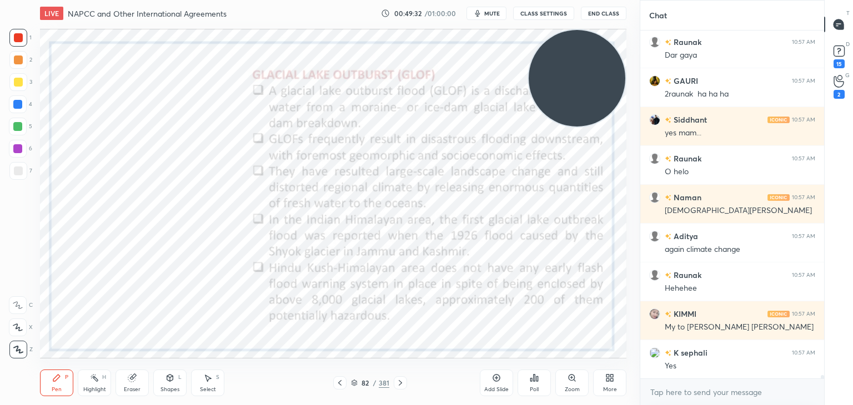
click at [488, 372] on div "Add Slide" at bounding box center [496, 383] width 33 height 27
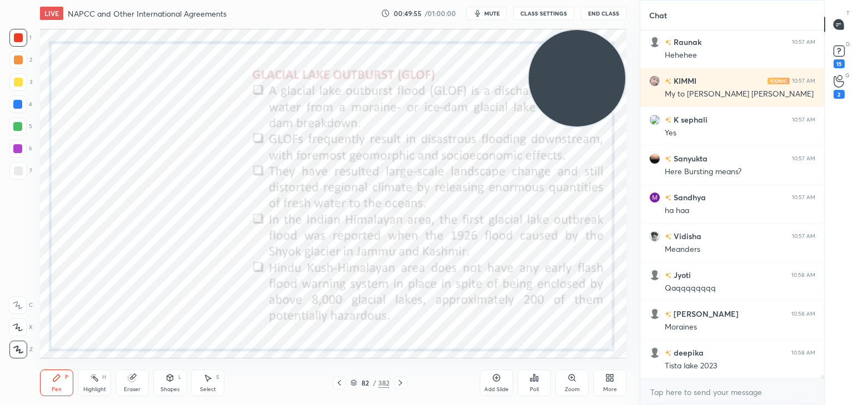
scroll to position [34592, 0]
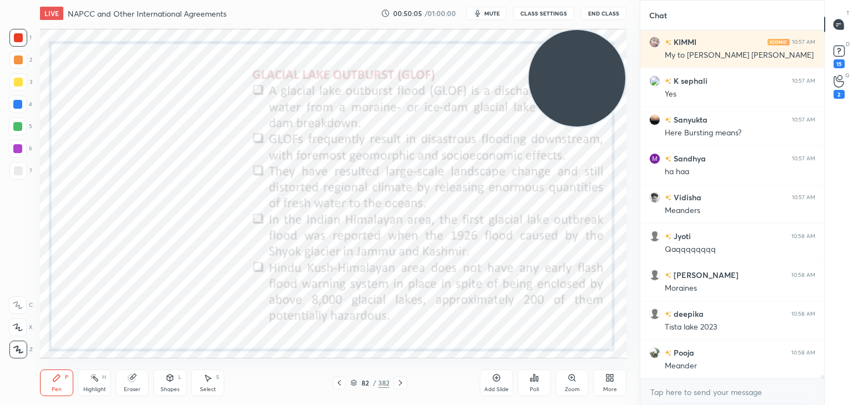
click at [492, 376] on icon at bounding box center [496, 378] width 9 height 9
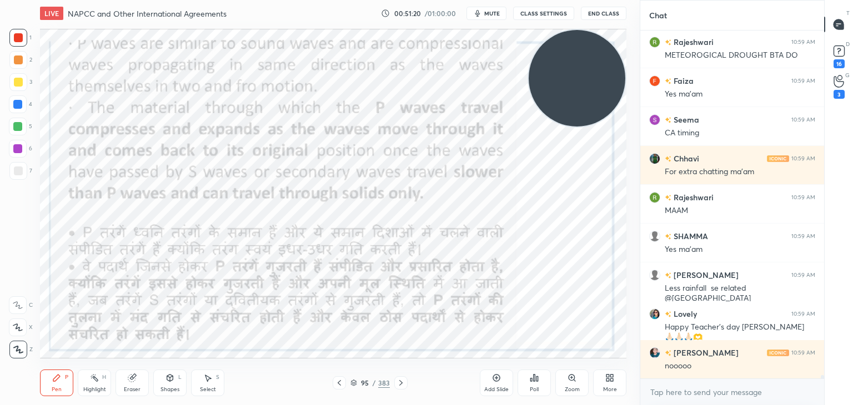
scroll to position [34496, 0]
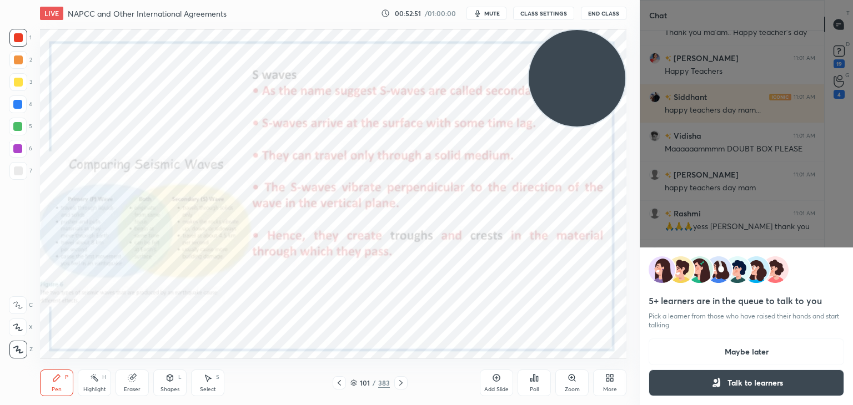
click at [738, 354] on button "Maybe later" at bounding box center [747, 352] width 196 height 27
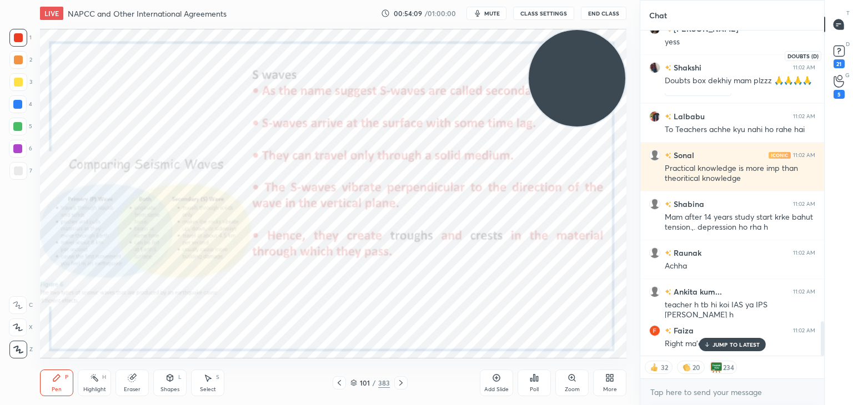
click at [841, 46] on rect at bounding box center [839, 51] width 11 height 11
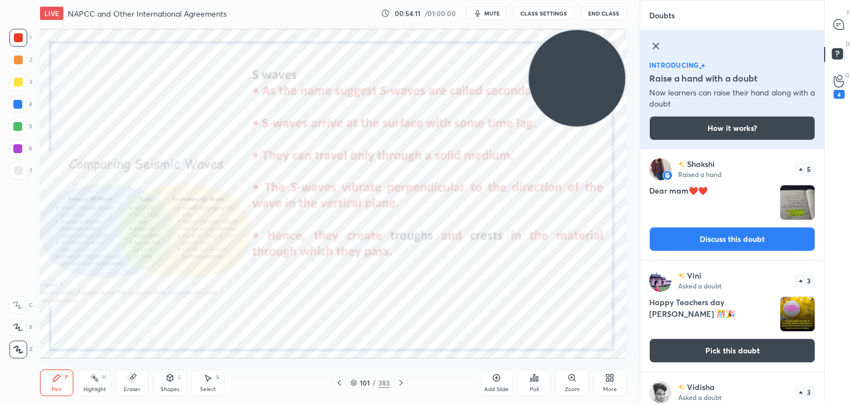
click at [743, 243] on button "Discuss this doubt" at bounding box center [732, 239] width 166 height 24
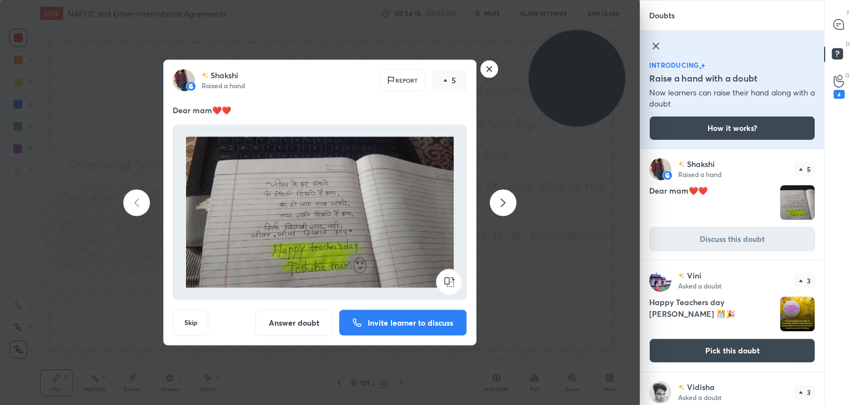
click at [309, 324] on button "Answer doubt" at bounding box center [294, 323] width 77 height 27
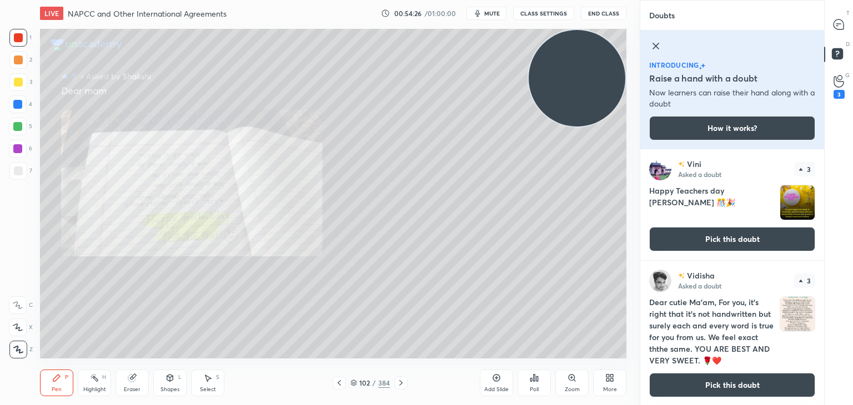
click at [723, 382] on button "Pick this doubt" at bounding box center [732, 385] width 166 height 24
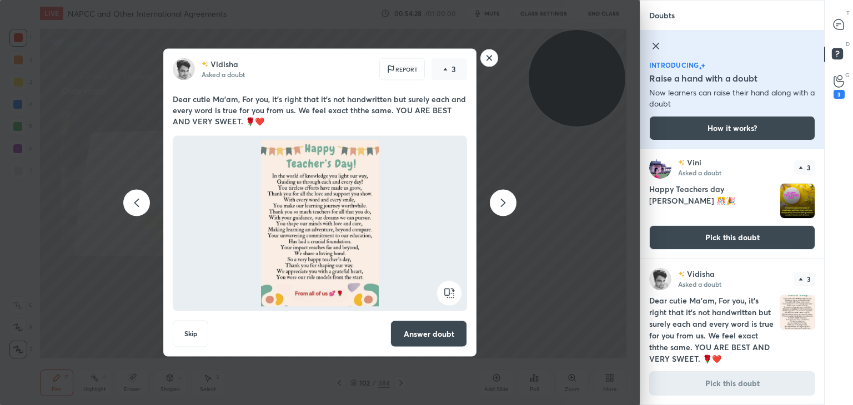
click at [425, 332] on button "Answer doubt" at bounding box center [428, 334] width 77 height 27
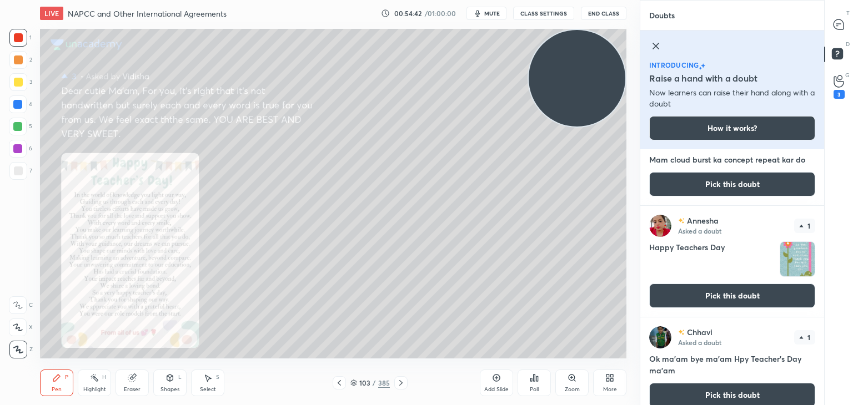
scroll to position [532, 0]
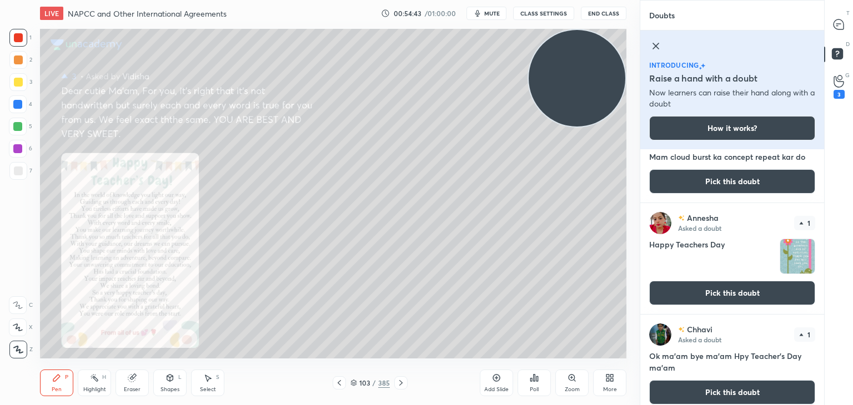
click at [732, 297] on button "Pick this doubt" at bounding box center [732, 293] width 166 height 24
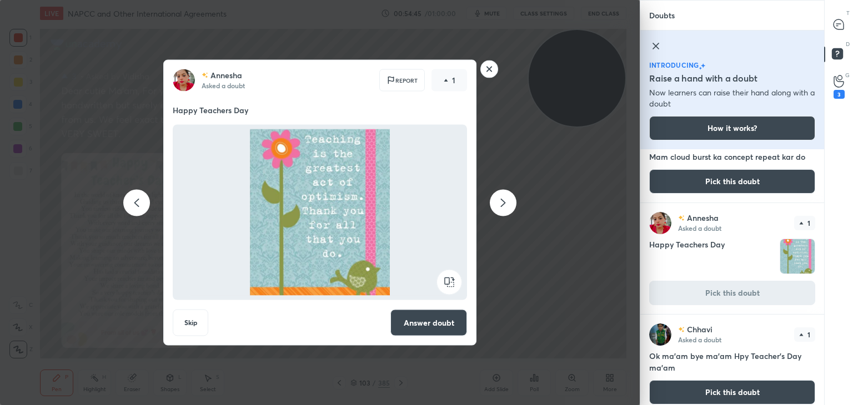
click at [412, 331] on button "Answer doubt" at bounding box center [428, 323] width 77 height 27
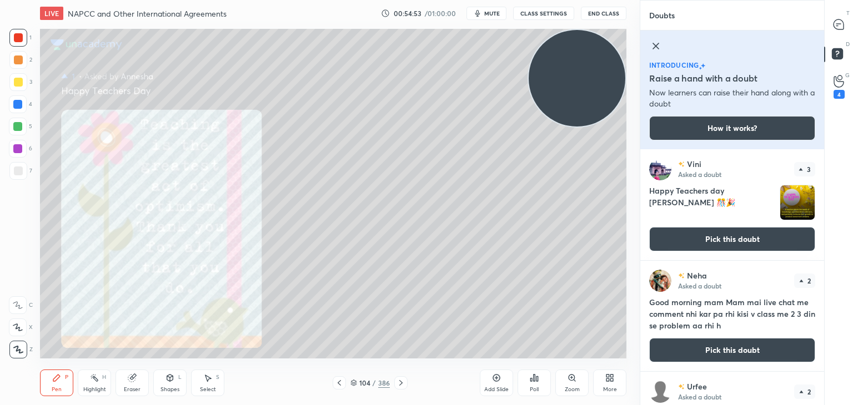
click at [783, 231] on button "Pick this doubt" at bounding box center [732, 239] width 166 height 24
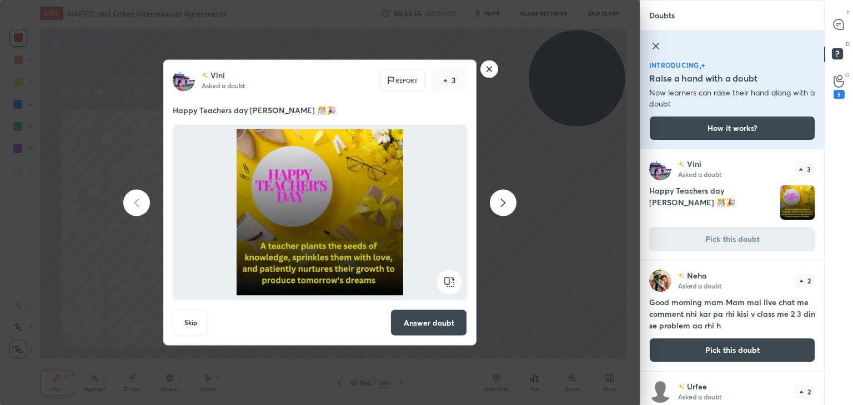
click at [417, 317] on button "Answer doubt" at bounding box center [428, 323] width 77 height 27
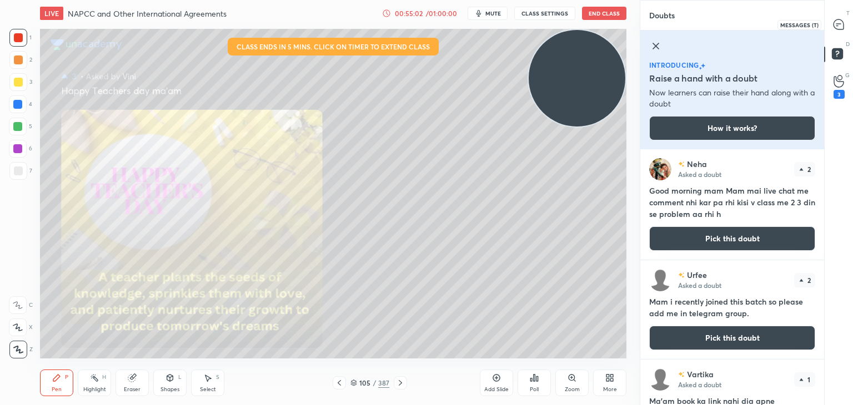
click at [840, 23] on icon at bounding box center [839, 24] width 10 height 10
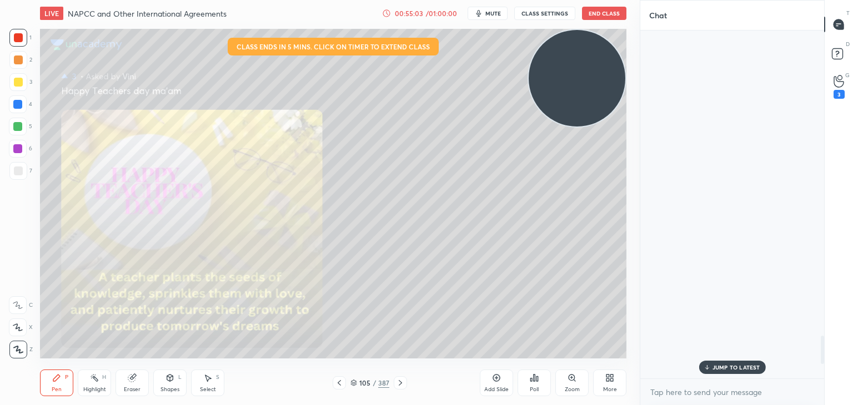
scroll to position [345, 181]
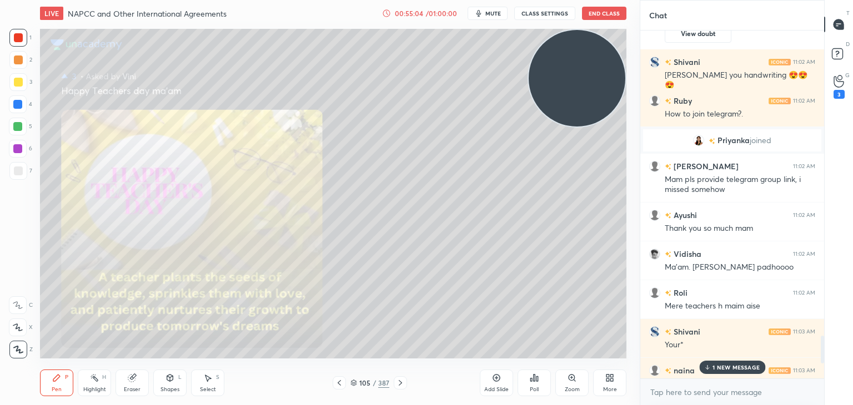
click at [723, 365] on p "1 NEW MESSAGE" at bounding box center [736, 367] width 47 height 7
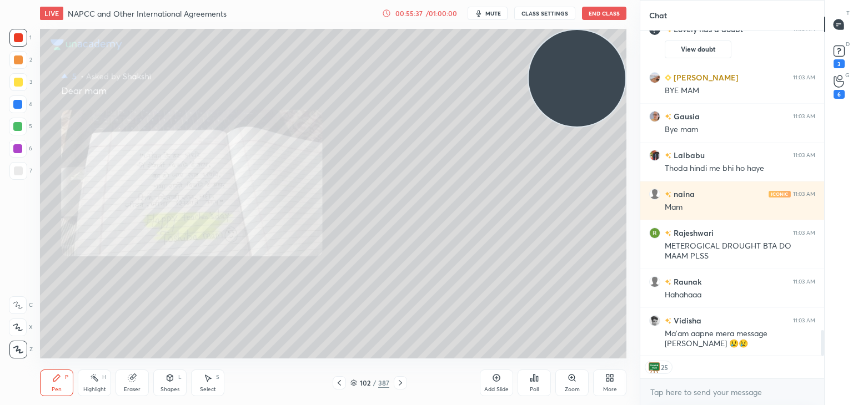
scroll to position [3797, 0]
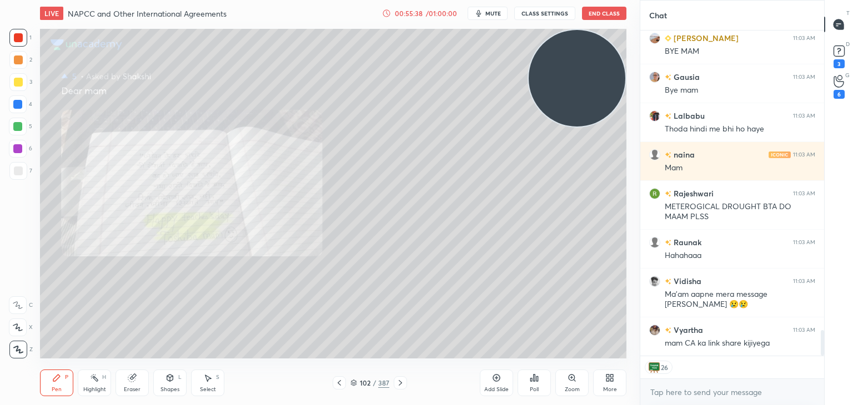
drag, startPoint x: 820, startPoint y: 345, endPoint x: 823, endPoint y: 364, distance: 19.0
click at [823, 364] on div "Lovely has a doubt 11:03 AM View doubt [PERSON_NAME] 11:03 AM BYE MAM [PERSON_N…" at bounding box center [732, 218] width 184 height 375
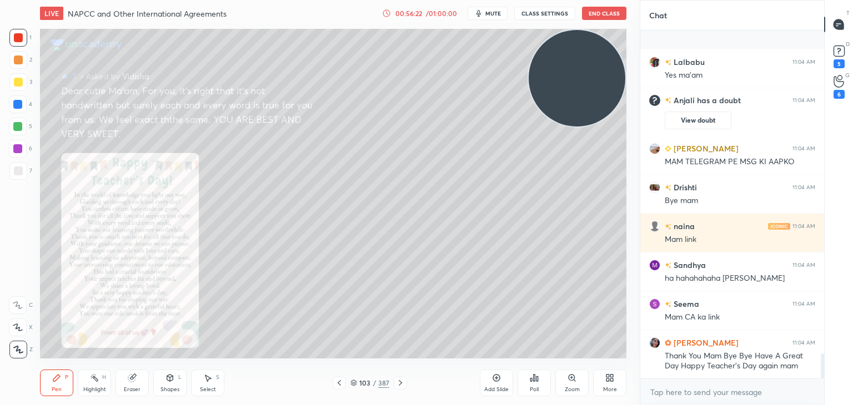
scroll to position [4468, 0]
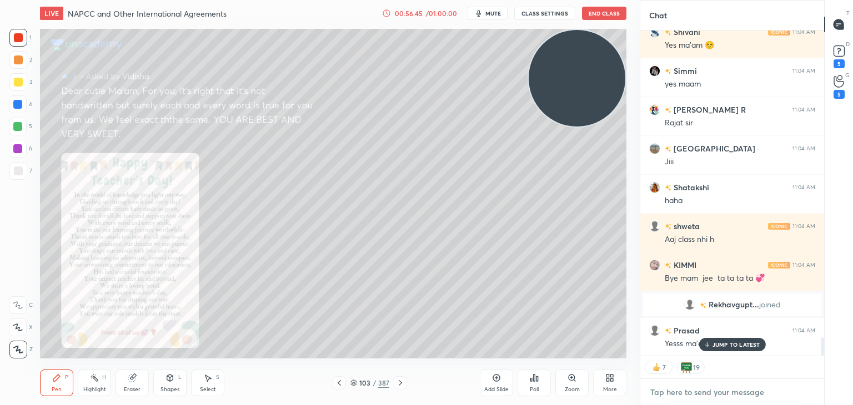
type textarea "x"
click at [688, 388] on textarea at bounding box center [732, 393] width 166 height 18
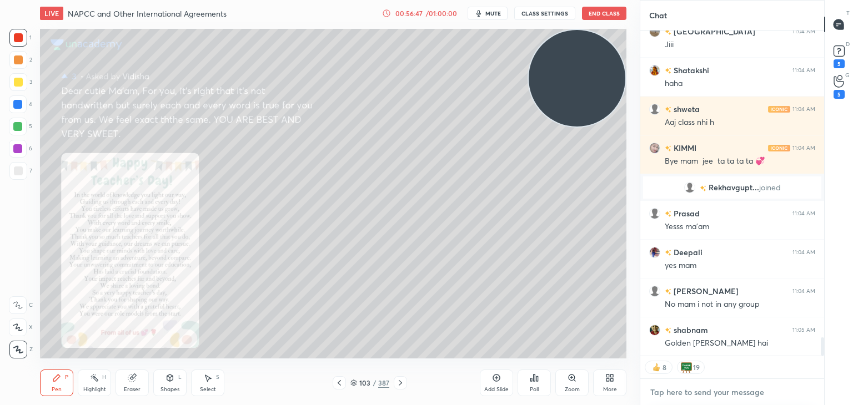
click at [688, 388] on textarea at bounding box center [732, 393] width 166 height 18
paste textarea "[URL][DOMAIN_NAME]"
type textarea "[URL][DOMAIN_NAME]"
type textarea "x"
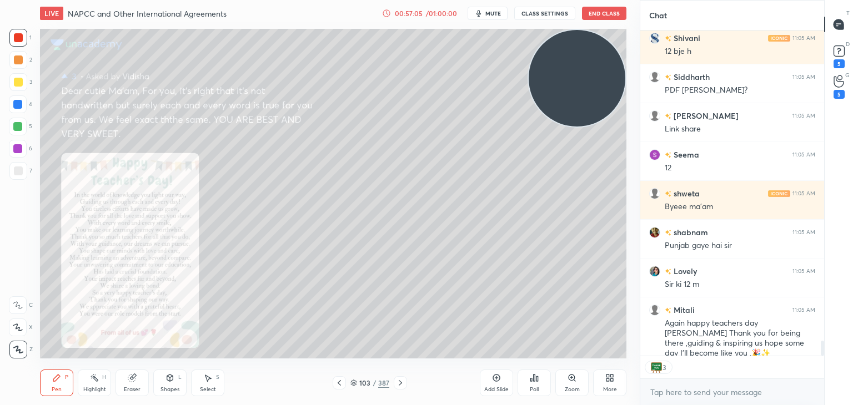
click at [604, 12] on button "End Class" at bounding box center [604, 13] width 44 height 13
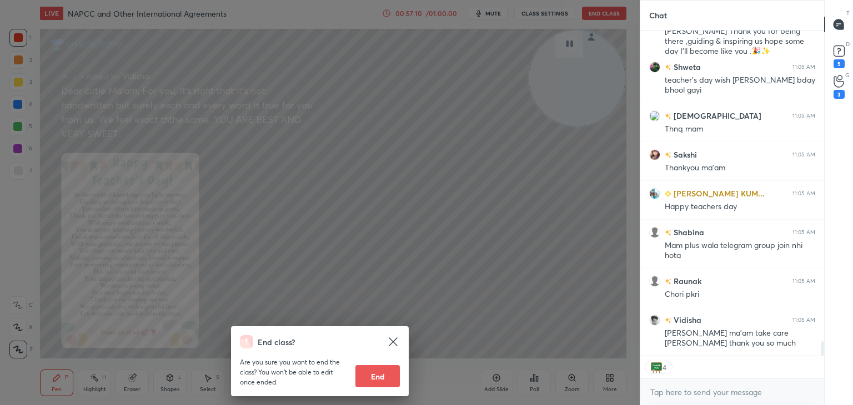
click at [379, 378] on button "End" at bounding box center [378, 377] width 44 height 22
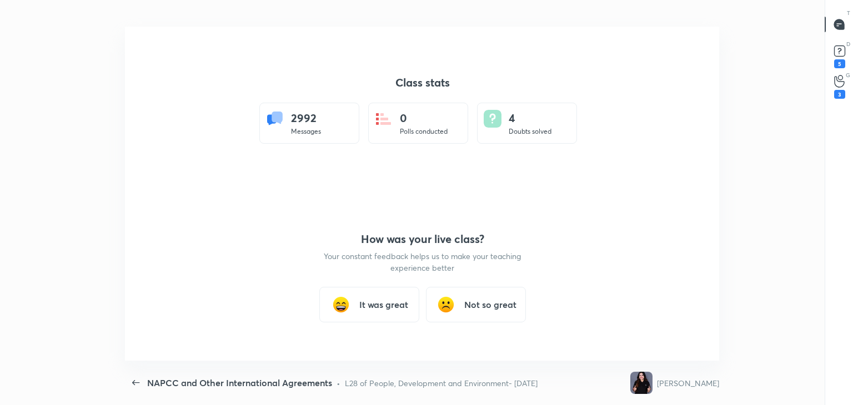
type textarea "x"
